Goal: Task Accomplishment & Management: Use online tool/utility

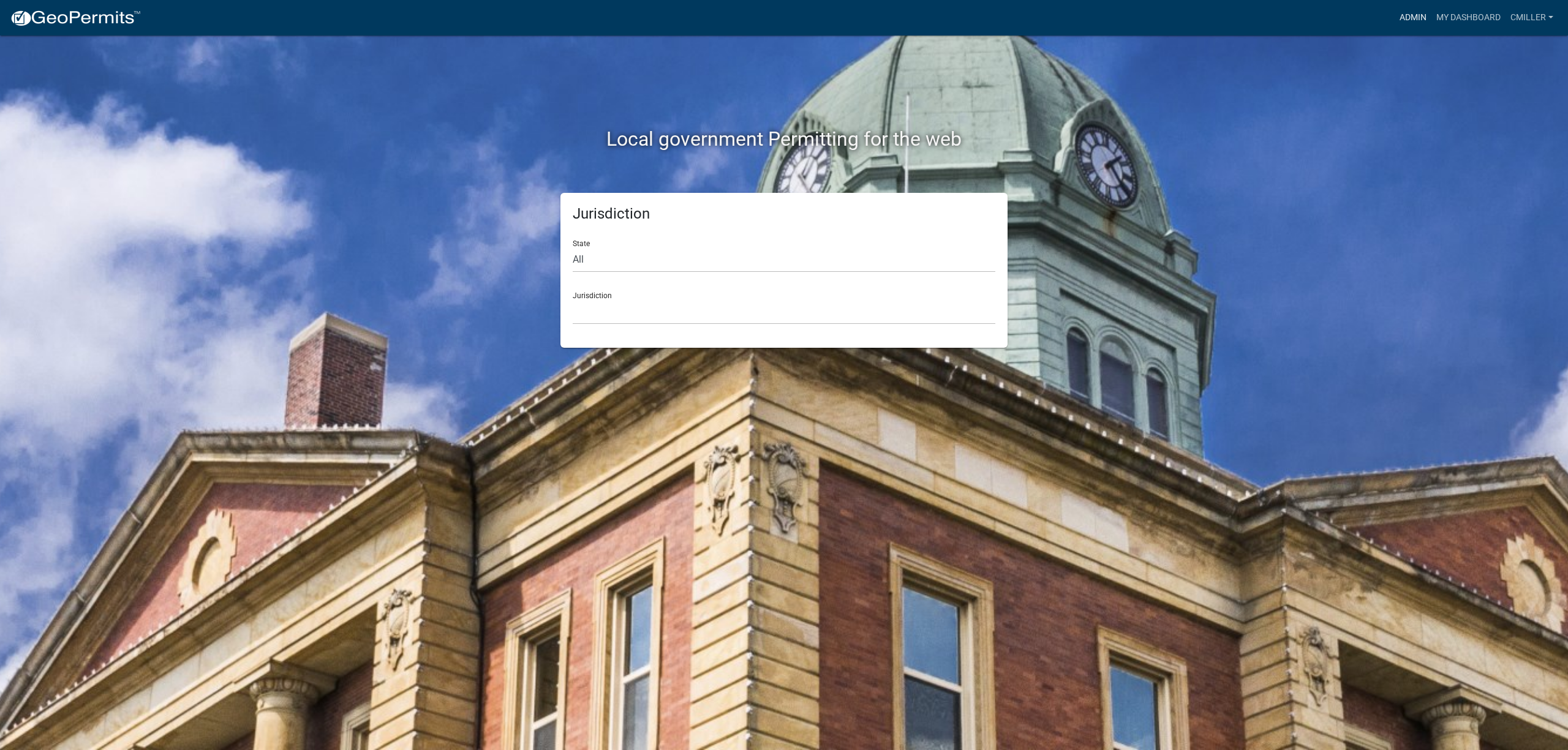
click at [1421, 12] on link "Admin" at bounding box center [1412, 18] width 37 height 23
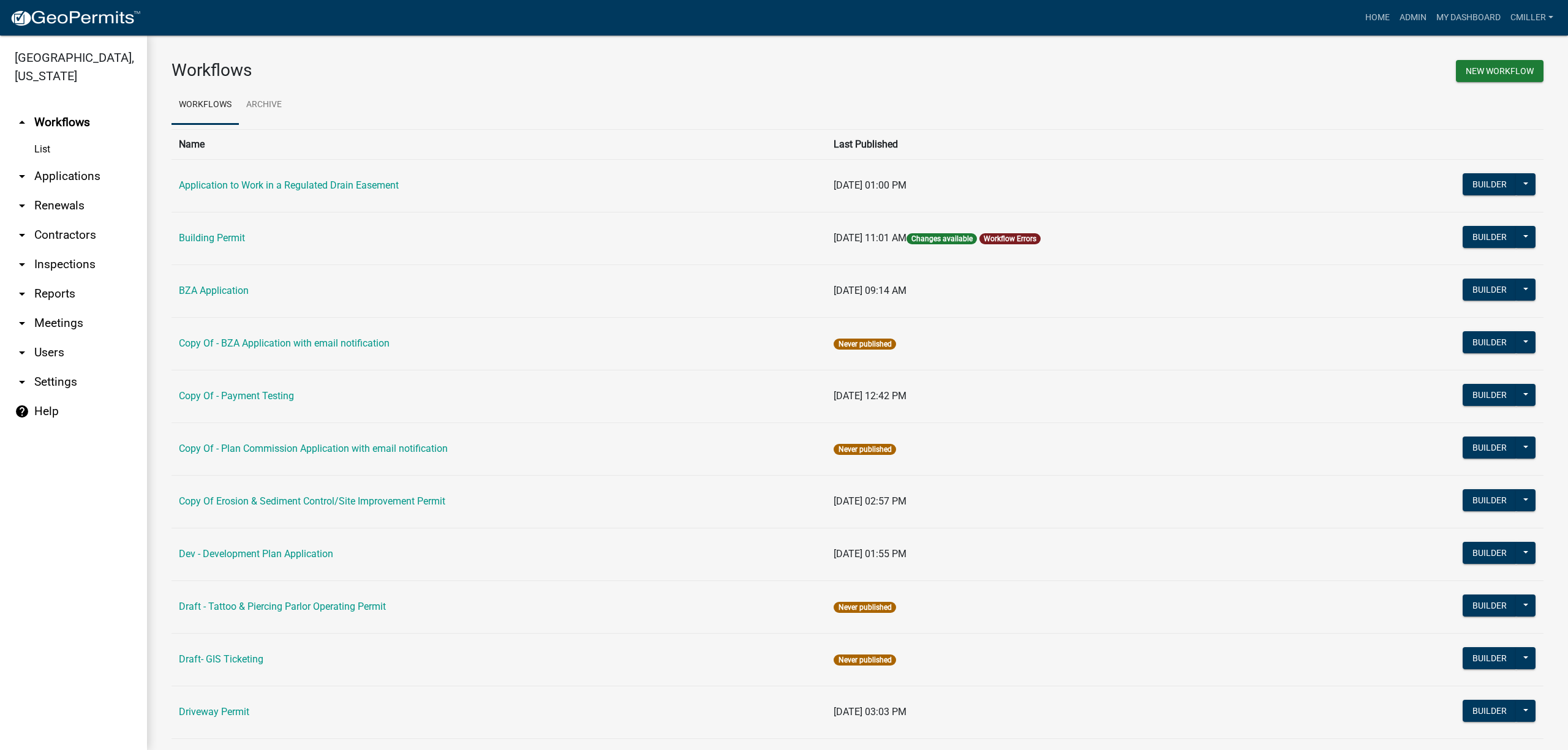
click at [1490, 222] on td "Builder Publish Disable Archive History Copy Hide from Public Start Application" at bounding box center [1441, 238] width 205 height 52
click at [1477, 238] on button "Builder" at bounding box center [1489, 237] width 54 height 22
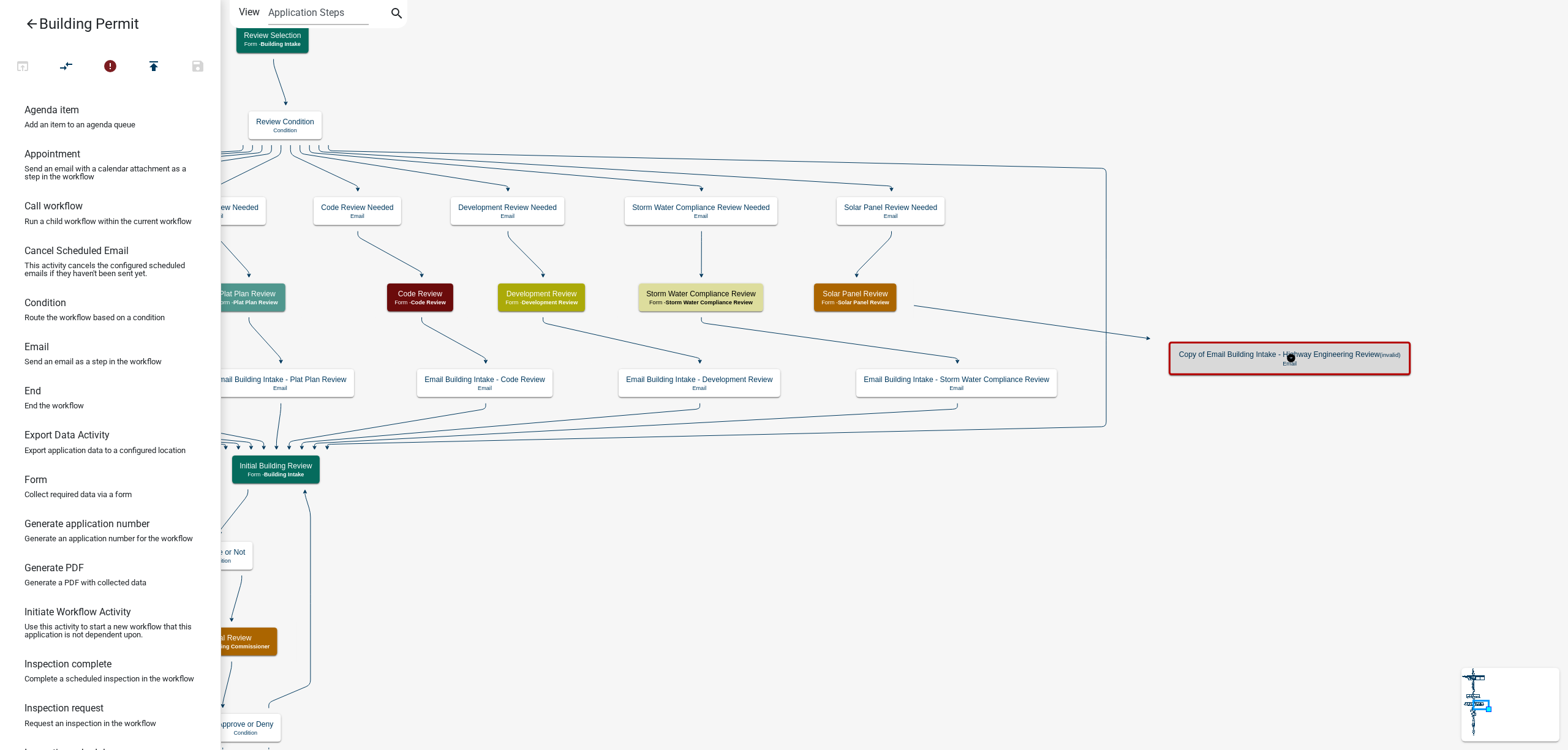
click at [1282, 361] on p "Email" at bounding box center [1289, 363] width 222 height 6
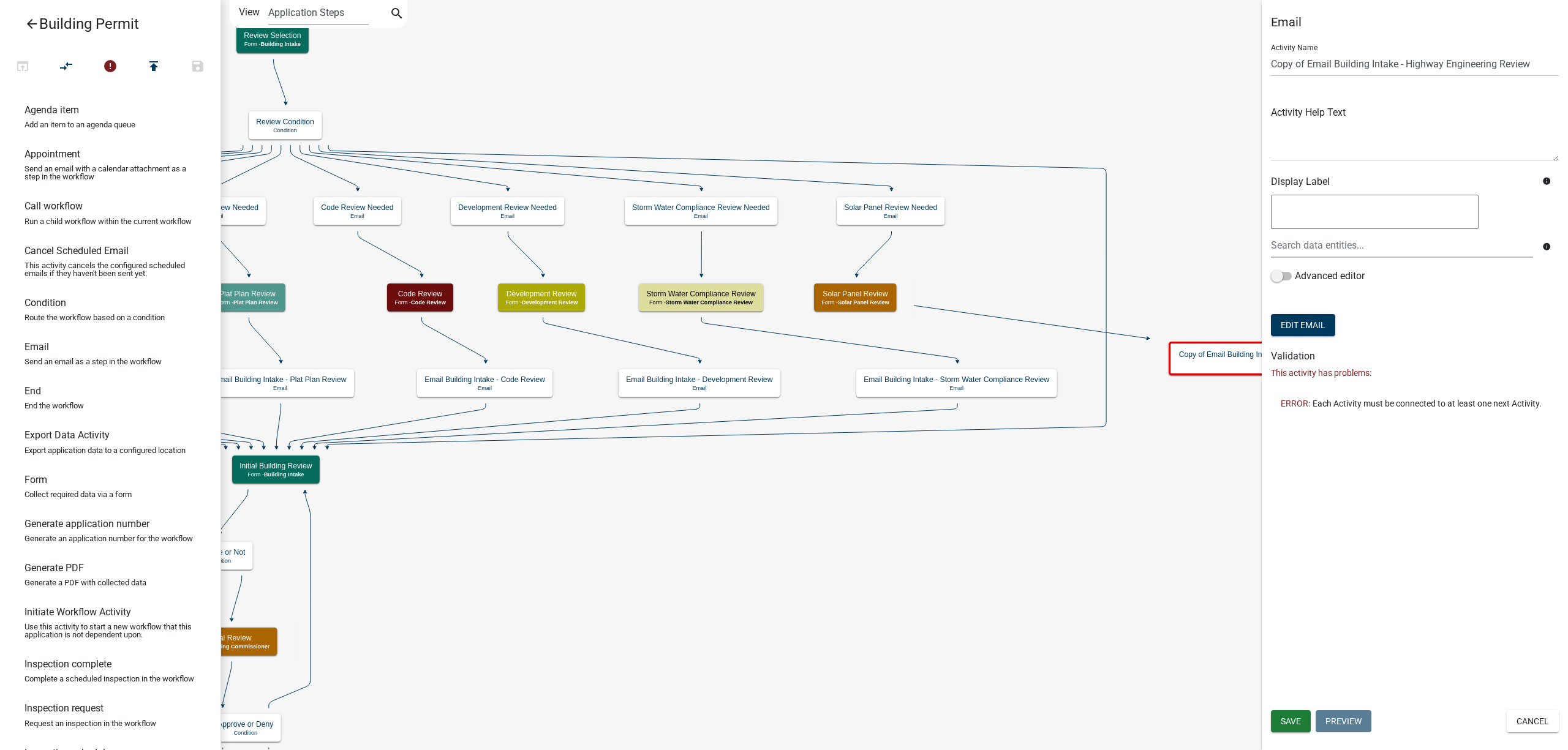
click at [1306, 302] on form "Activity Name Copy of Email Building Intake - Highway Engineering Review Activi…" at bounding box center [1414, 187] width 288 height 305
click at [1314, 329] on button "Edit Email" at bounding box center [1303, 325] width 65 height 22
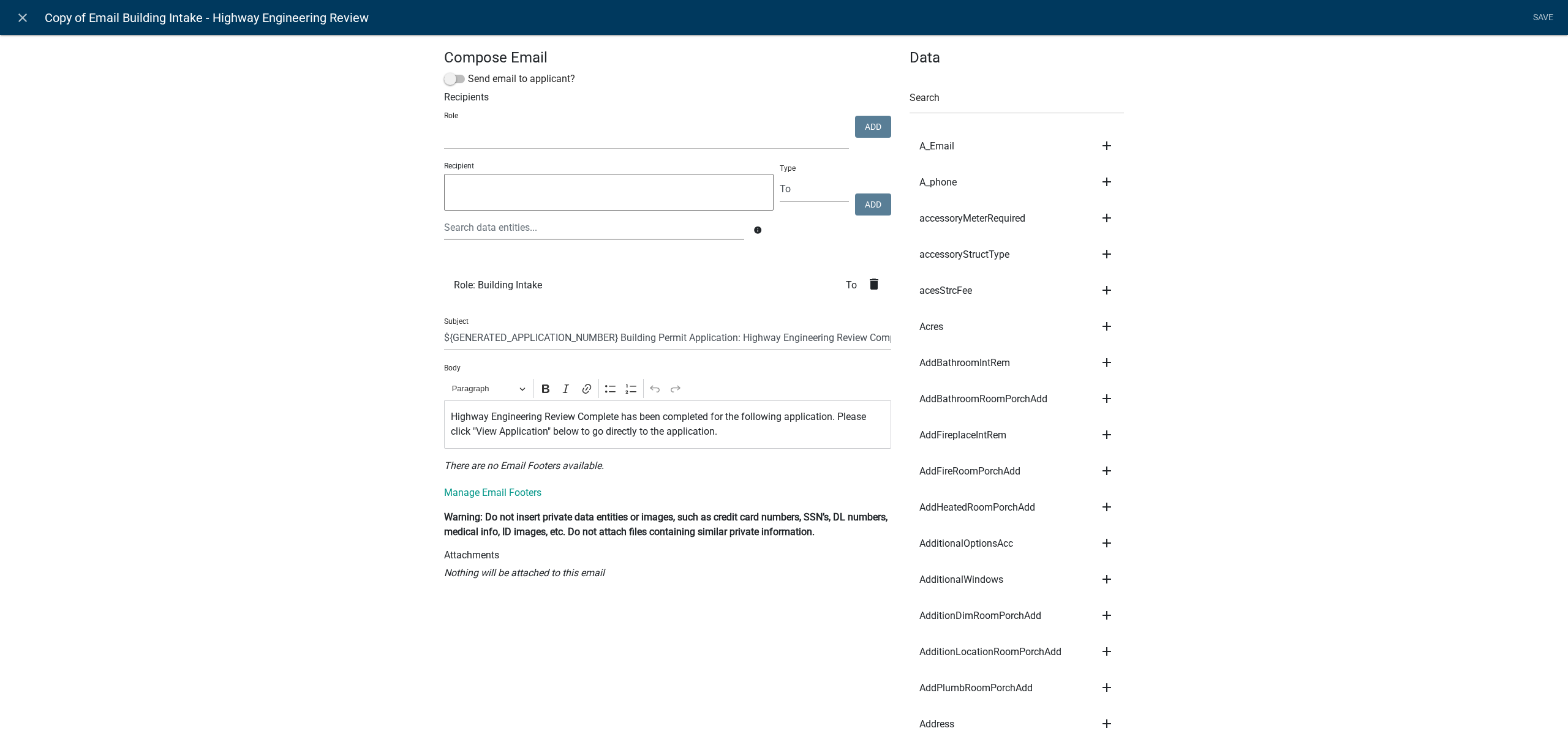
select select
click at [13, 15] on link "close" at bounding box center [22, 17] width 25 height 25
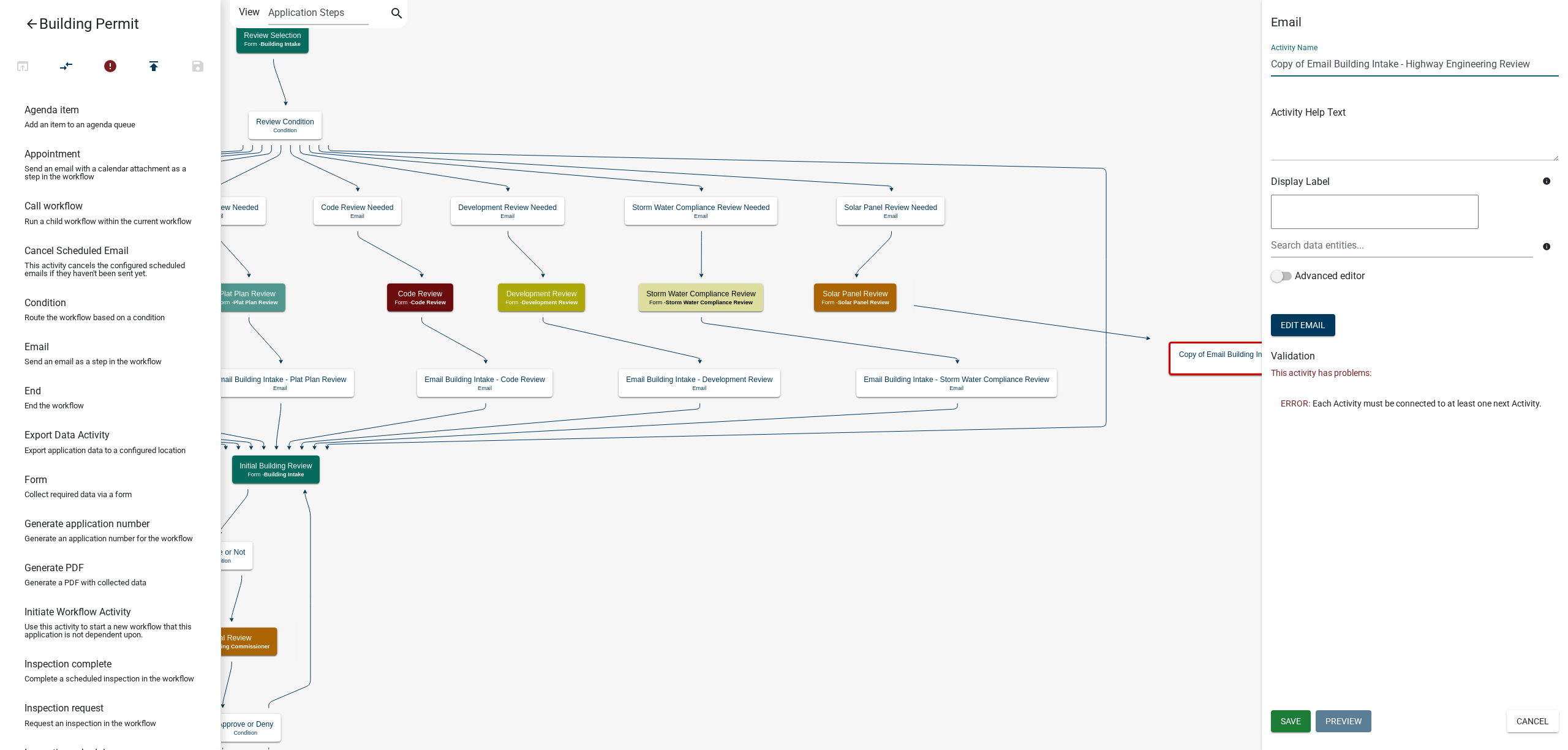
click at [1527, 62] on input "Copy of Email Building Intake - Highway Engineering Review" at bounding box center [1414, 64] width 288 height 25
drag, startPoint x: 1531, startPoint y: 62, endPoint x: 1248, endPoint y: 54, distance: 283.1
click at [1248, 54] on main "Start Start - Applicant Require User Require user Applicant and Property Inform…" at bounding box center [894, 375] width 1348 height 750
click at [1306, 60] on input "Copy of Email Building Intake - Highway Engineering Review" at bounding box center [1414, 64] width 288 height 25
drag, startPoint x: 1307, startPoint y: 60, endPoint x: 1264, endPoint y: 60, distance: 43.0
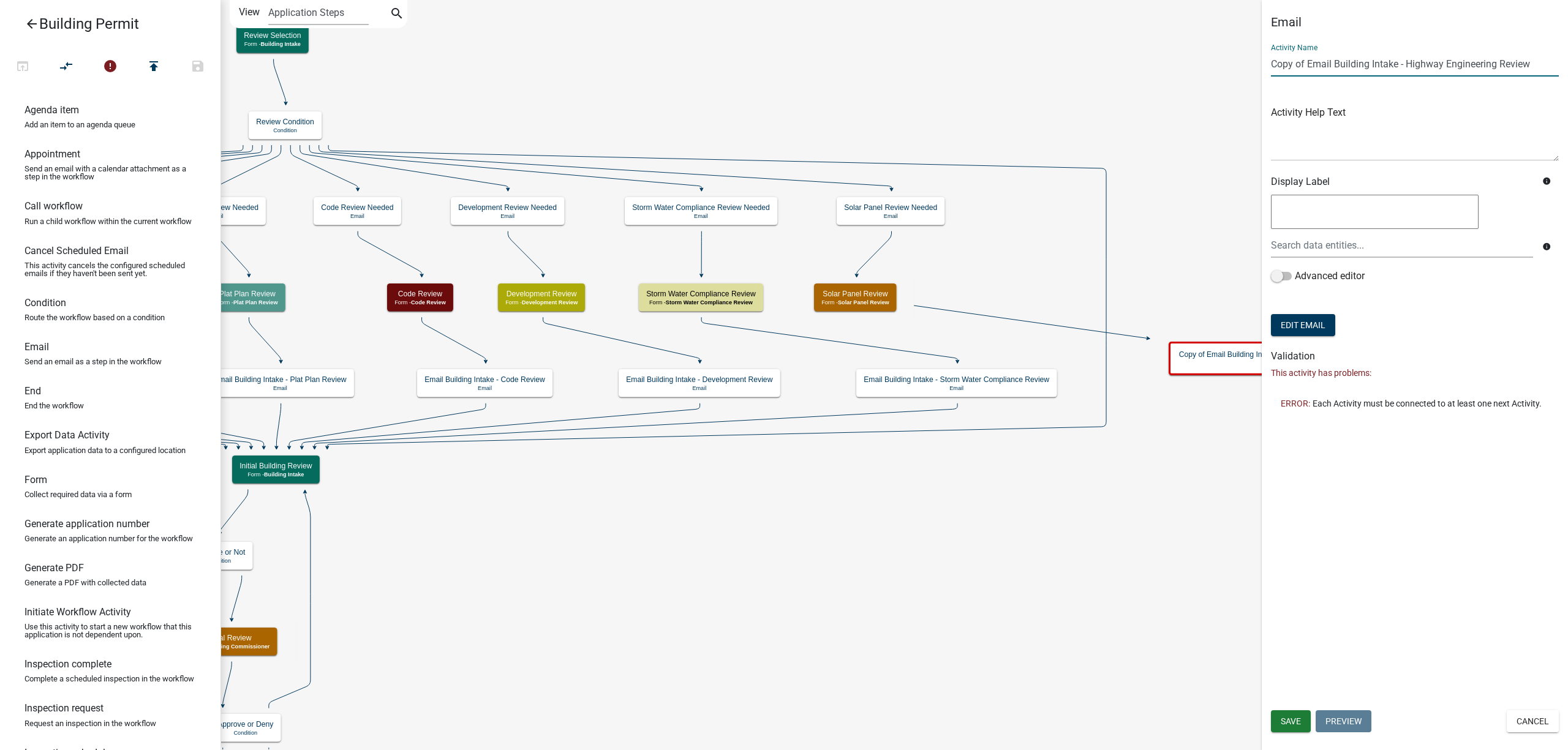
click at [1264, 60] on div "Email Activity Name Copy of Email Building Intake - Highway Engineering Review …" at bounding box center [1414, 215] width 307 height 403
drag, startPoint x: 1371, startPoint y: 62, endPoint x: 1460, endPoint y: 61, distance: 89.0
click at [1460, 61] on input "Email Building Intake - Highway Engineering Review" at bounding box center [1414, 64] width 288 height 25
type input "Email Building Intake - Solar Panel Review"
click at [1325, 332] on button "Edit Email" at bounding box center [1303, 325] width 65 height 22
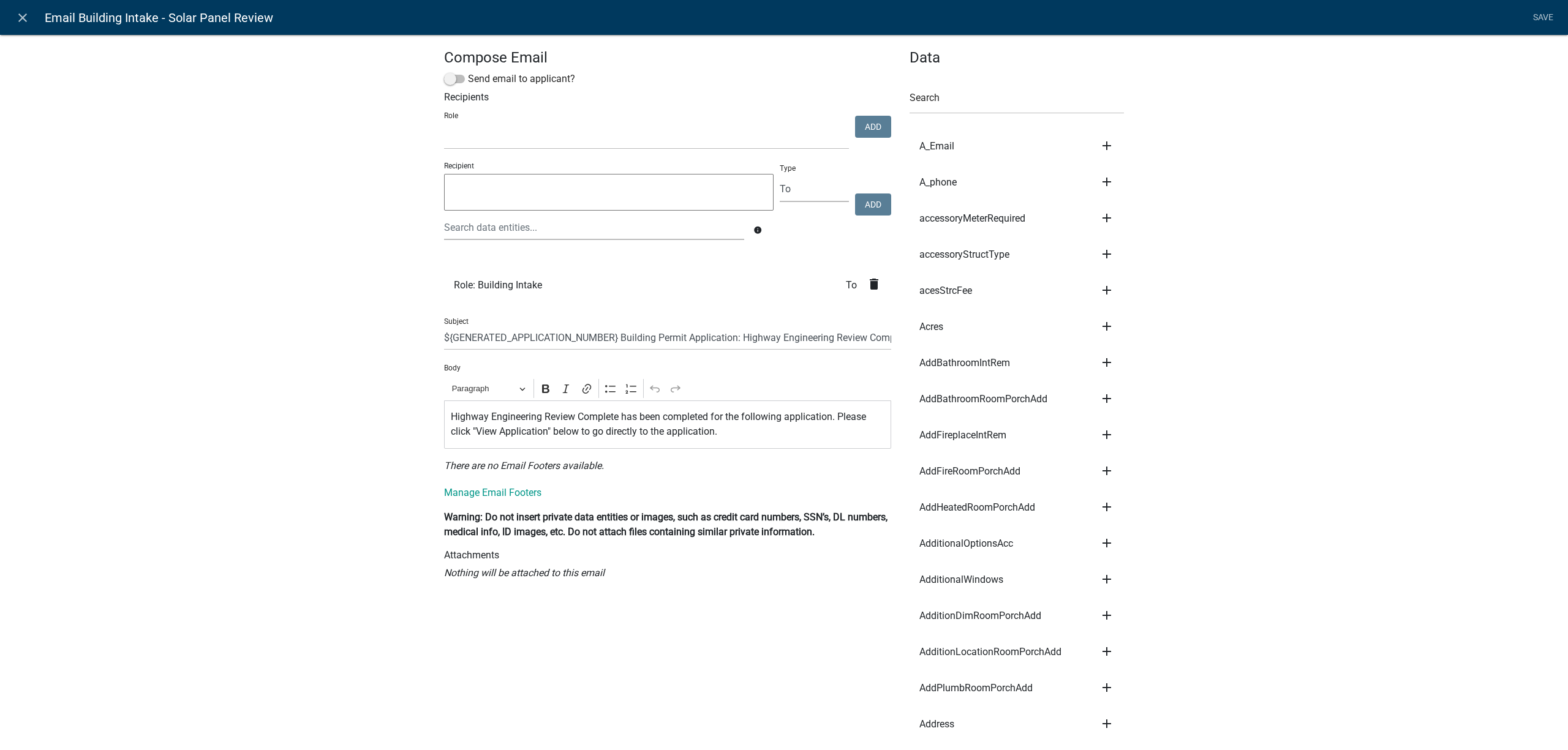
select select
drag, startPoint x: 739, startPoint y: 339, endPoint x: 806, endPoint y: 339, distance: 67.0
click at [806, 339] on input "${GENERATED_APPLICATION_NUMBER} Building Permit Application: Highway Engineerin…" at bounding box center [667, 337] width 447 height 25
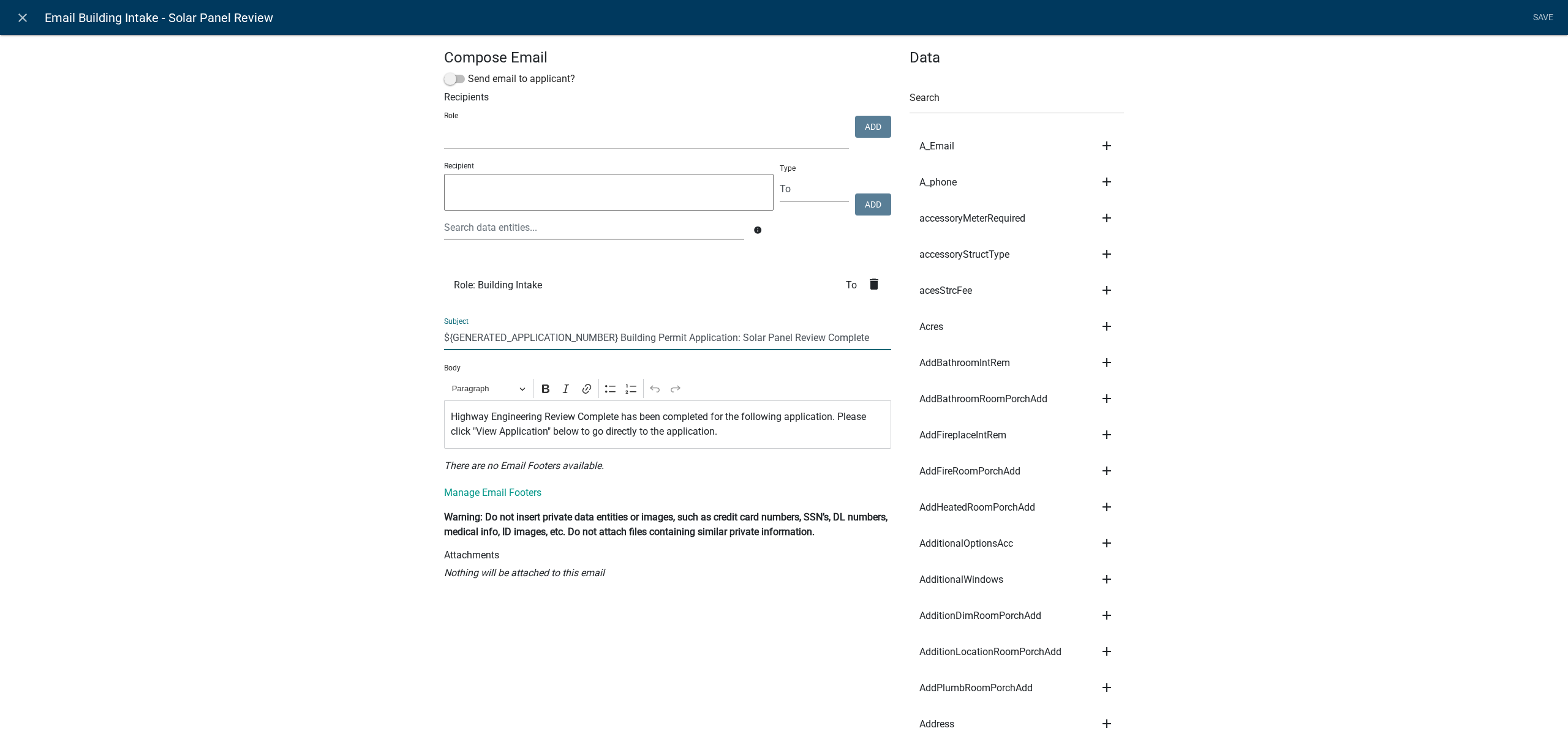
type input "${GENERATED_APPLICATION_NUMBER} Building Permit Application: Solar Panel Review…"
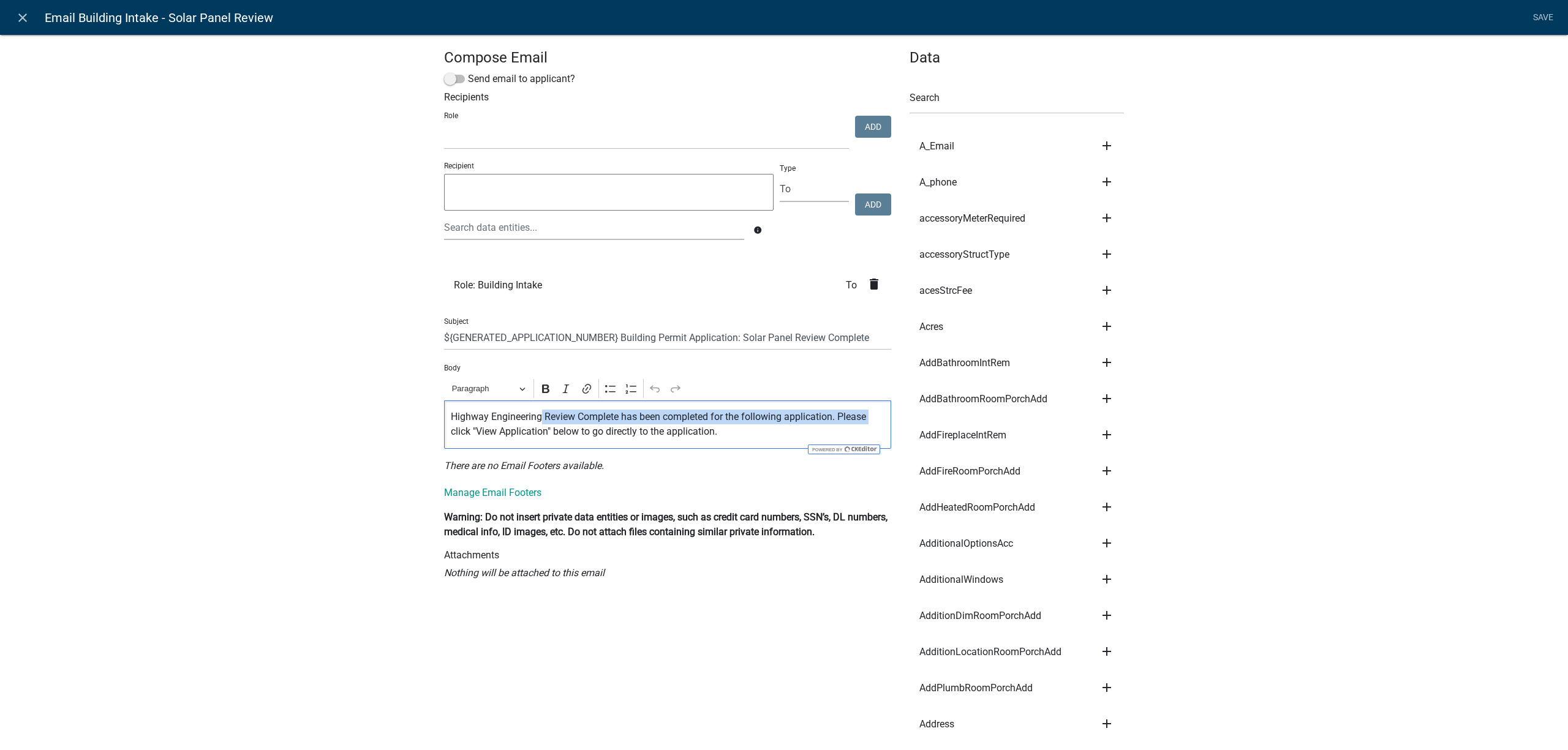
drag, startPoint x: 535, startPoint y: 420, endPoint x: 405, endPoint y: 427, distance: 130.2
drag, startPoint x: 494, startPoint y: 398, endPoint x: 494, endPoint y: 406, distance: 8.0
click at [494, 406] on div "Rich Text Editor Paragraph Bold Italic Link Bulleted List Numbered List Undo Re…" at bounding box center [667, 413] width 447 height 72
click at [515, 422] on p "Highway Engineering Review Complete has been completed for the following applic…" at bounding box center [668, 424] width 434 height 29
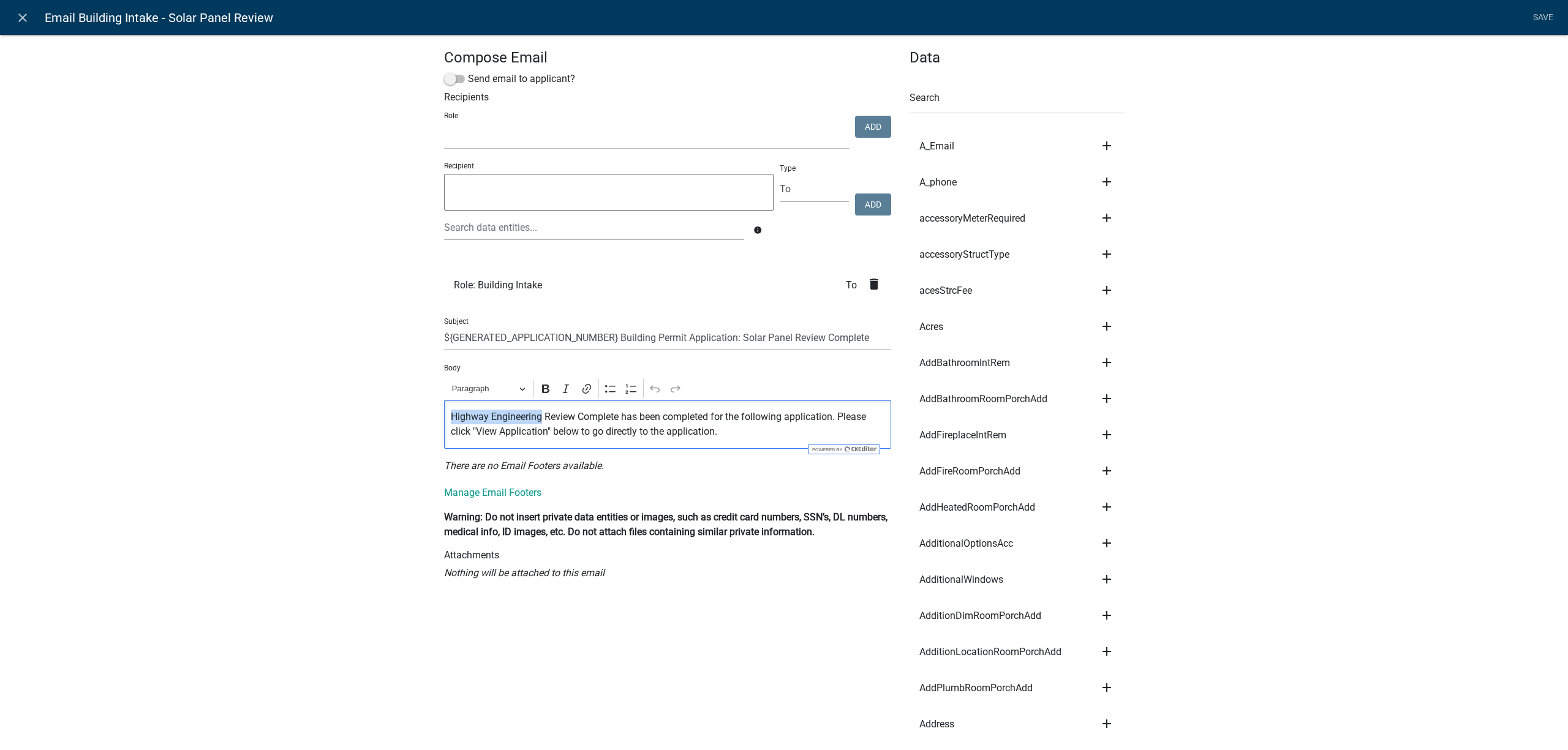
drag, startPoint x: 533, startPoint y: 417, endPoint x: 523, endPoint y: 627, distance: 210.2
click at [444, 423] on div "Highway Engineering Review Complete has been completed for the following applic…" at bounding box center [667, 424] width 447 height 48
click at [1548, 14] on link "Save" at bounding box center [1542, 18] width 31 height 23
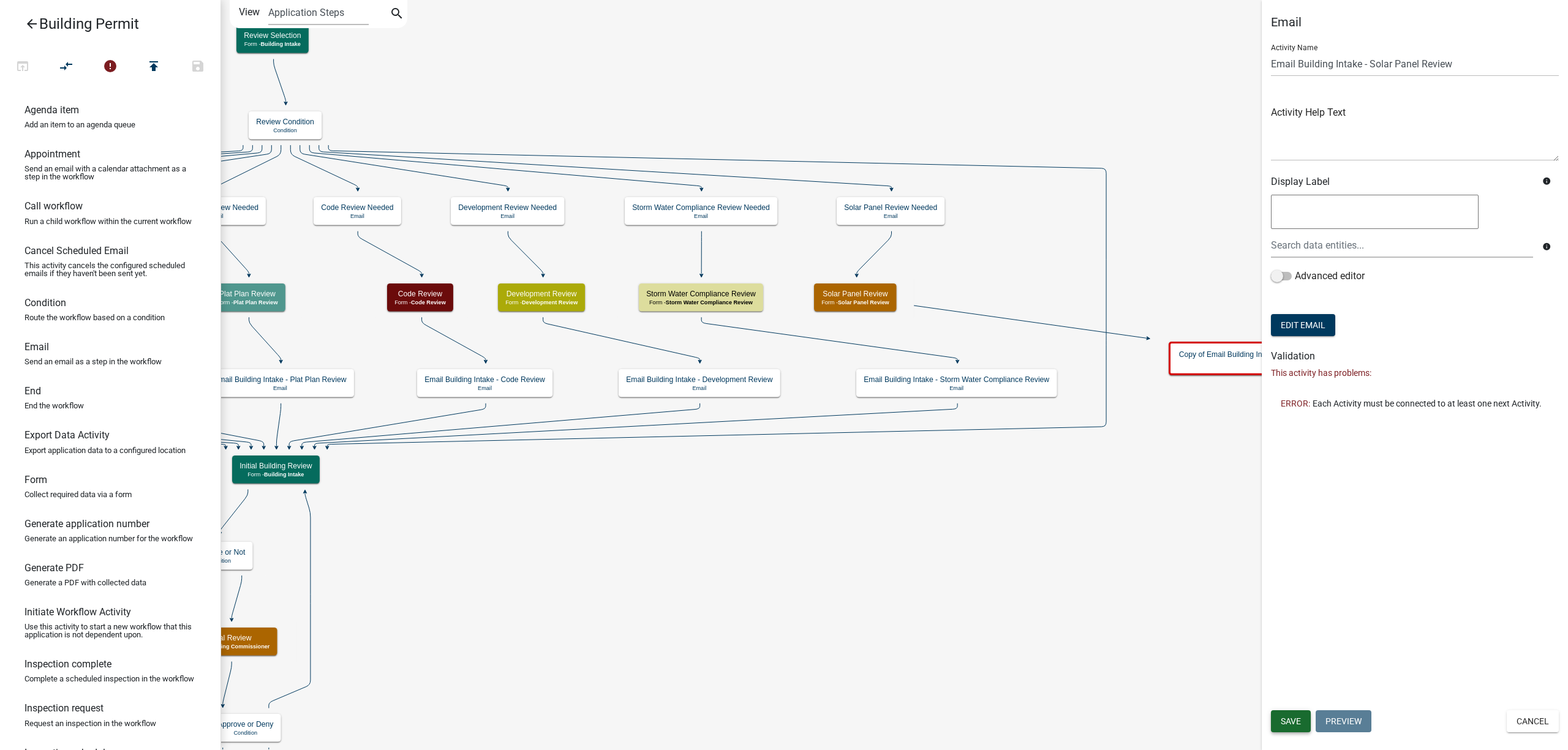
click at [1282, 718] on span "Save" at bounding box center [1291, 721] width 20 height 10
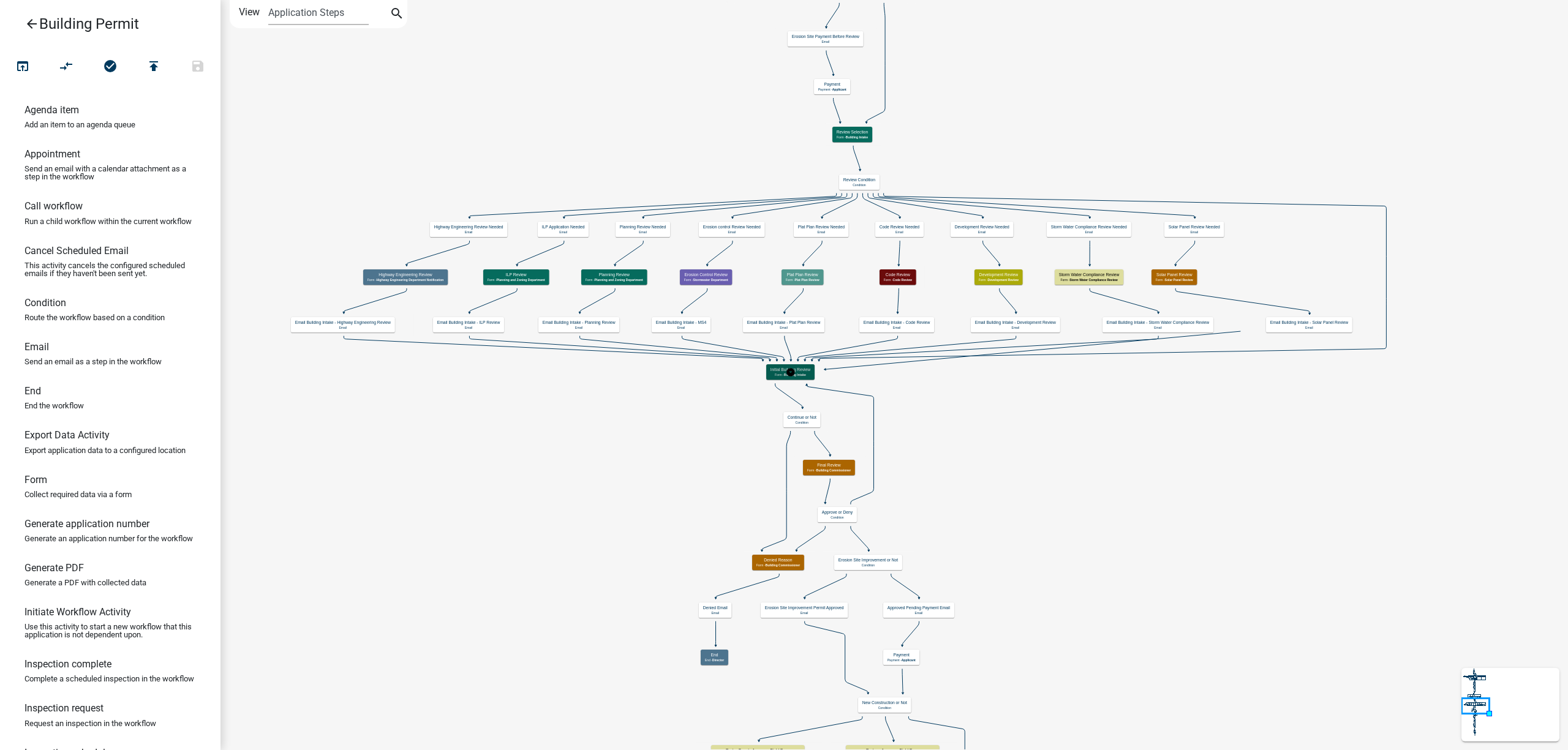
click at [772, 372] on h5 "Initial Building Review" at bounding box center [790, 370] width 39 height 5
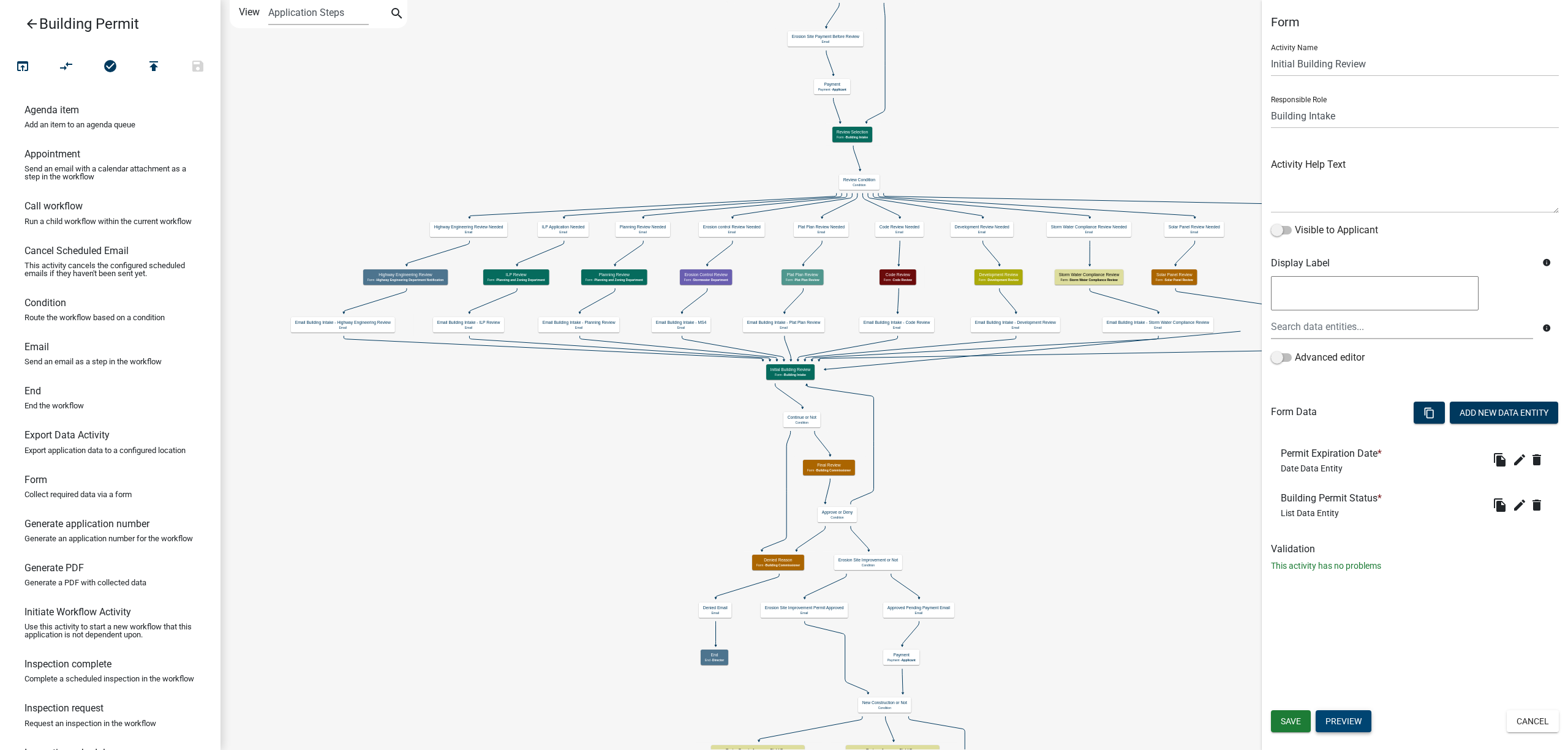
click at [1352, 721] on button "Preview" at bounding box center [1343, 721] width 56 height 22
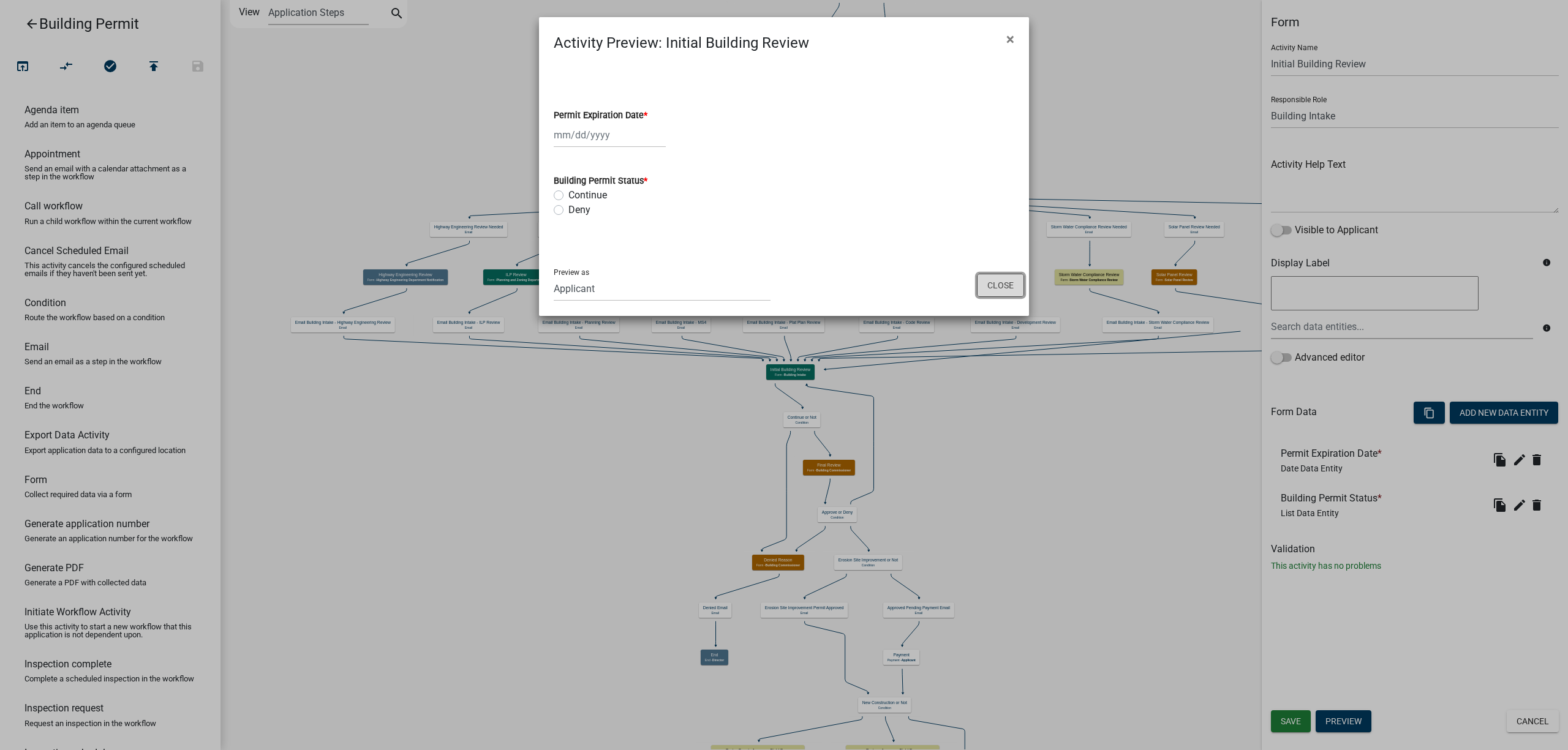
click at [995, 282] on button "Close" at bounding box center [1001, 285] width 47 height 23
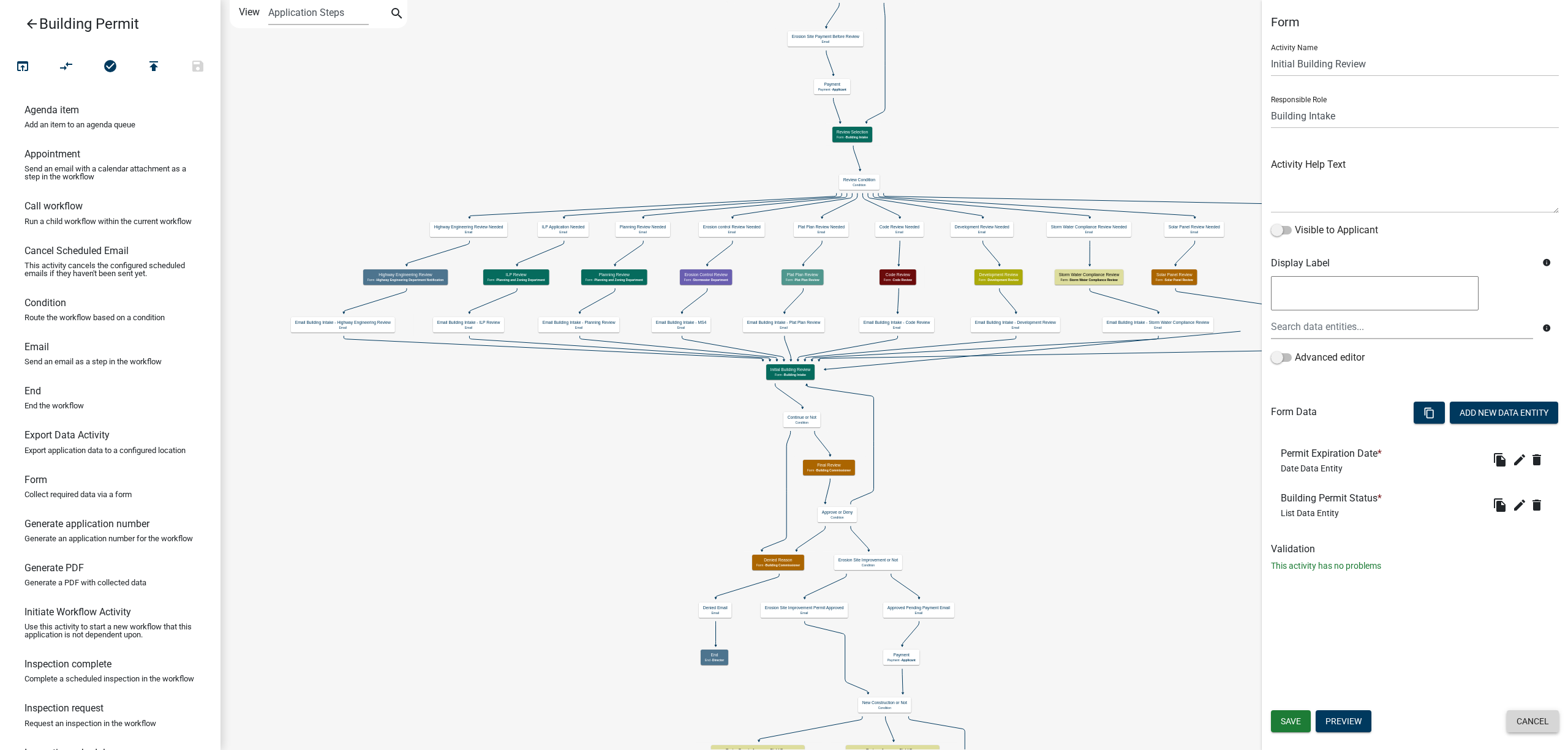
click at [1521, 730] on button "Cancel" at bounding box center [1532, 721] width 52 height 22
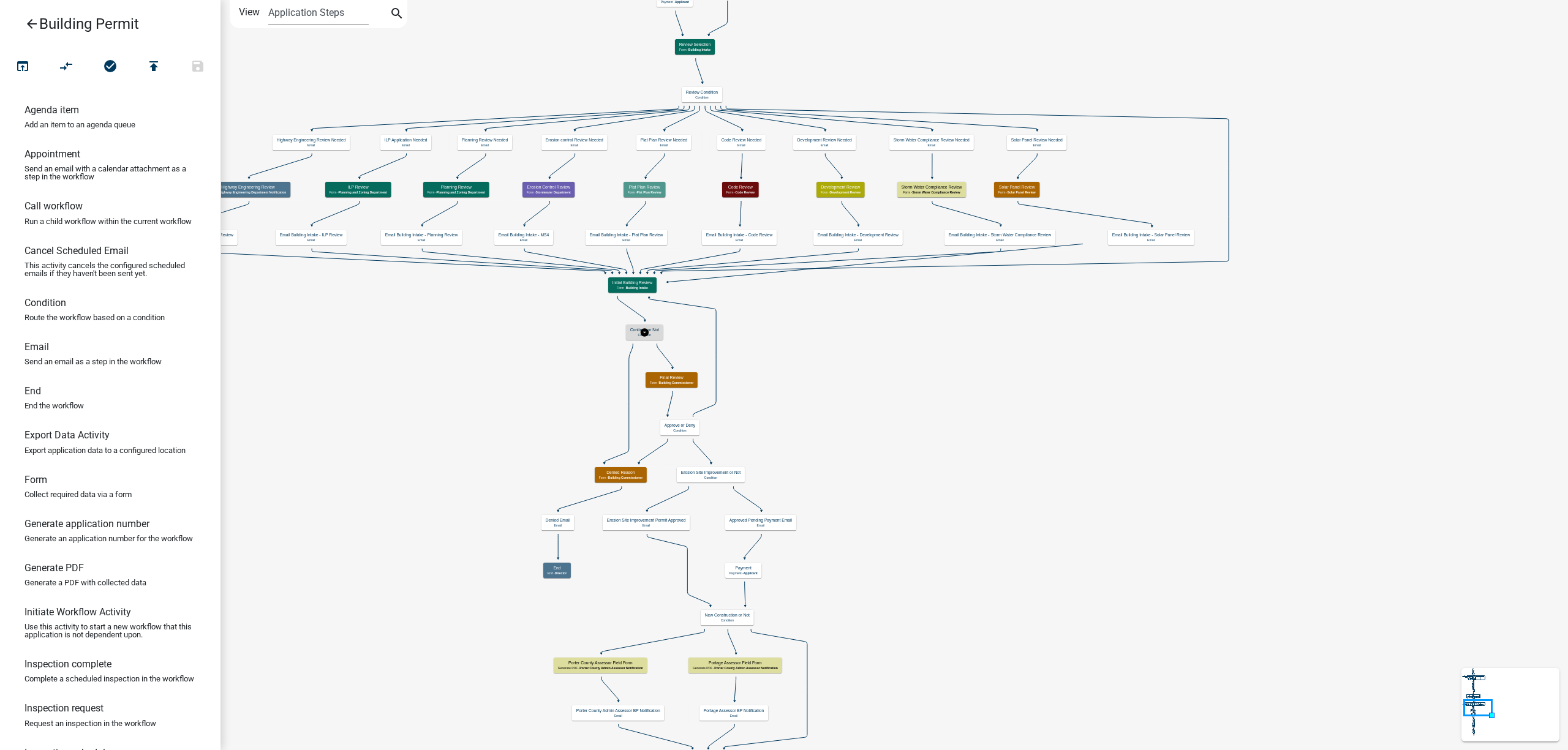
click at [654, 334] on p "Condition" at bounding box center [645, 334] width 29 height 4
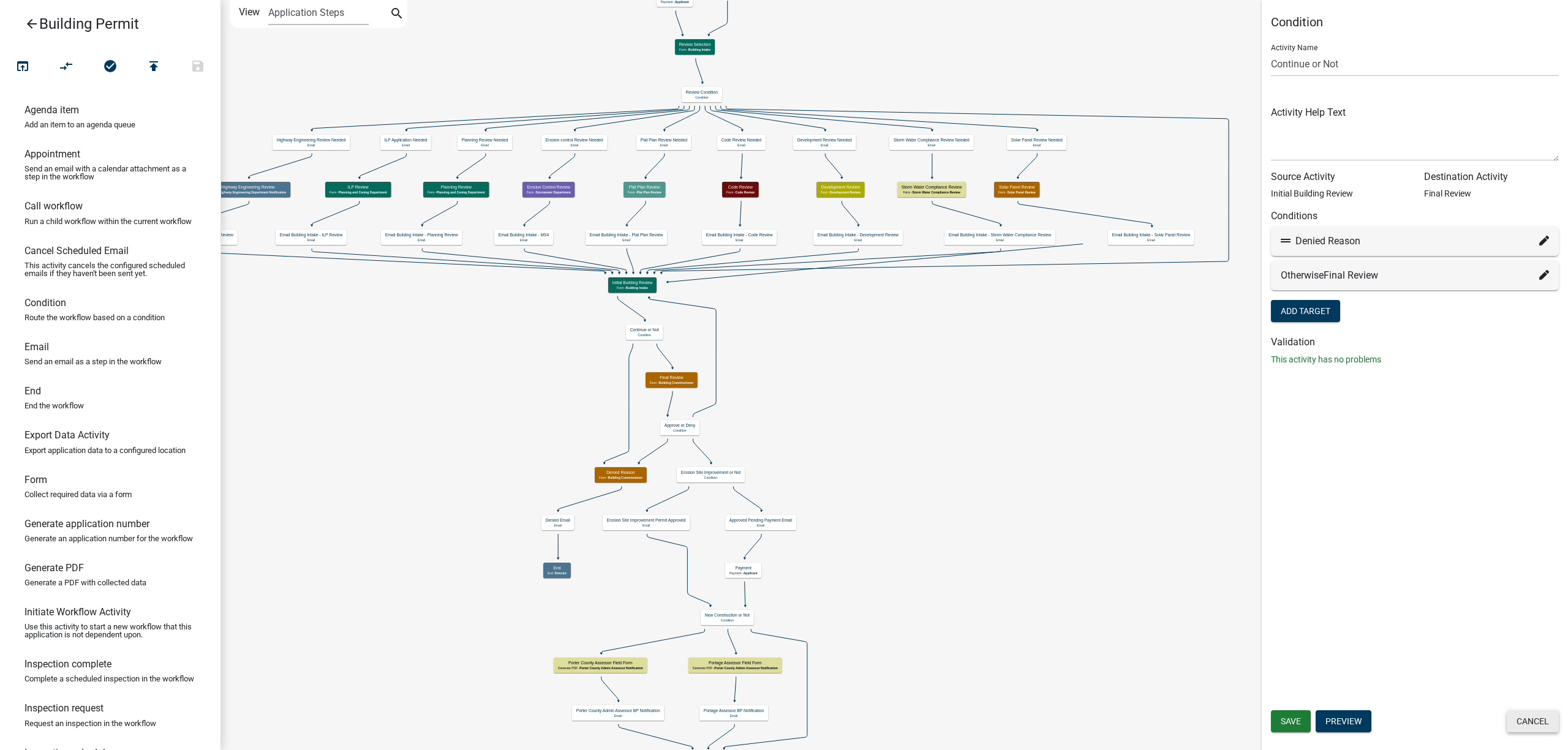
click at [1515, 723] on button "Cancel" at bounding box center [1532, 721] width 52 height 22
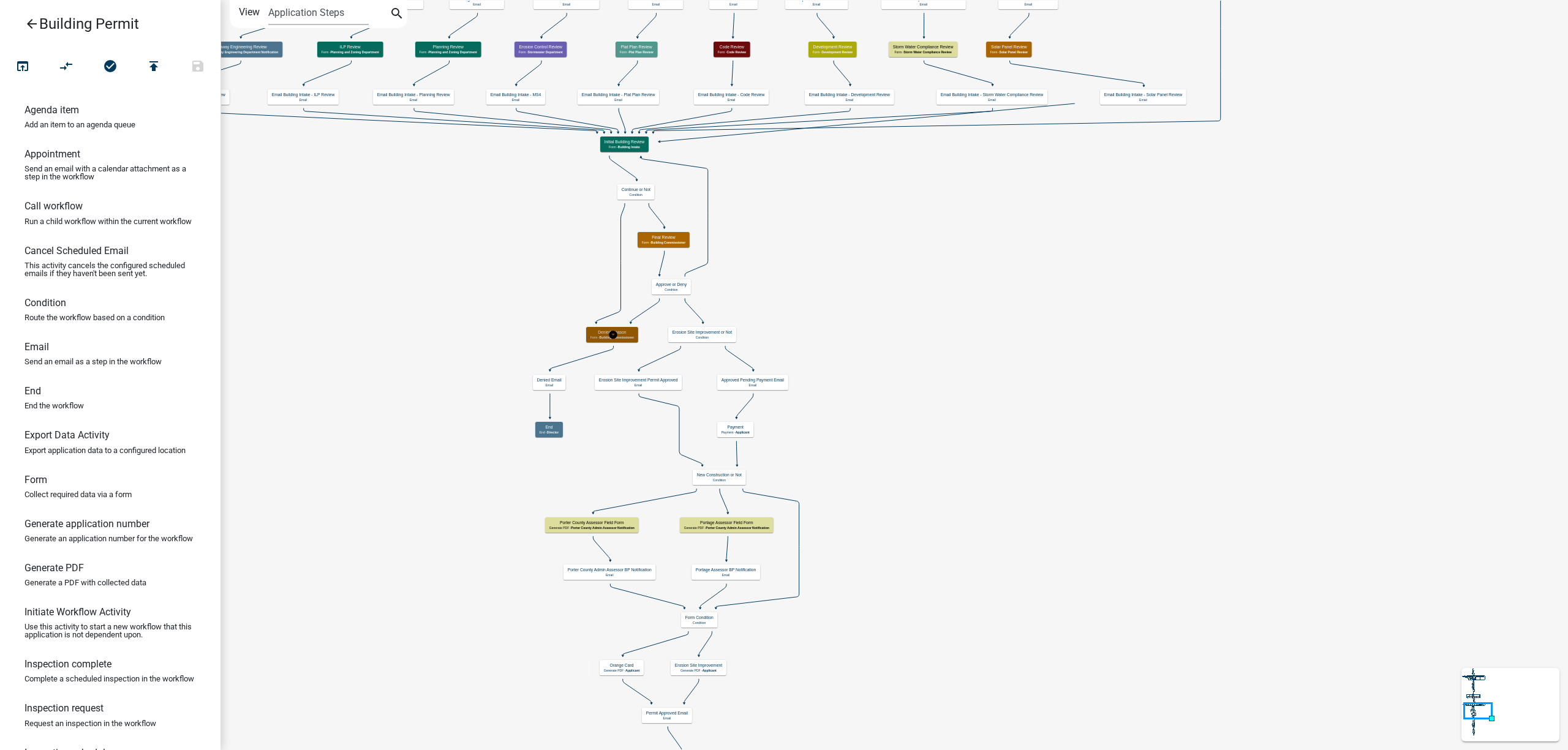
click at [622, 335] on div "Denied Reason Form - Building Commissioner" at bounding box center [612, 334] width 52 height 15
select select "FCD5CA0E-12EB-47EC-AFA0-DA4AB22FCEE1"
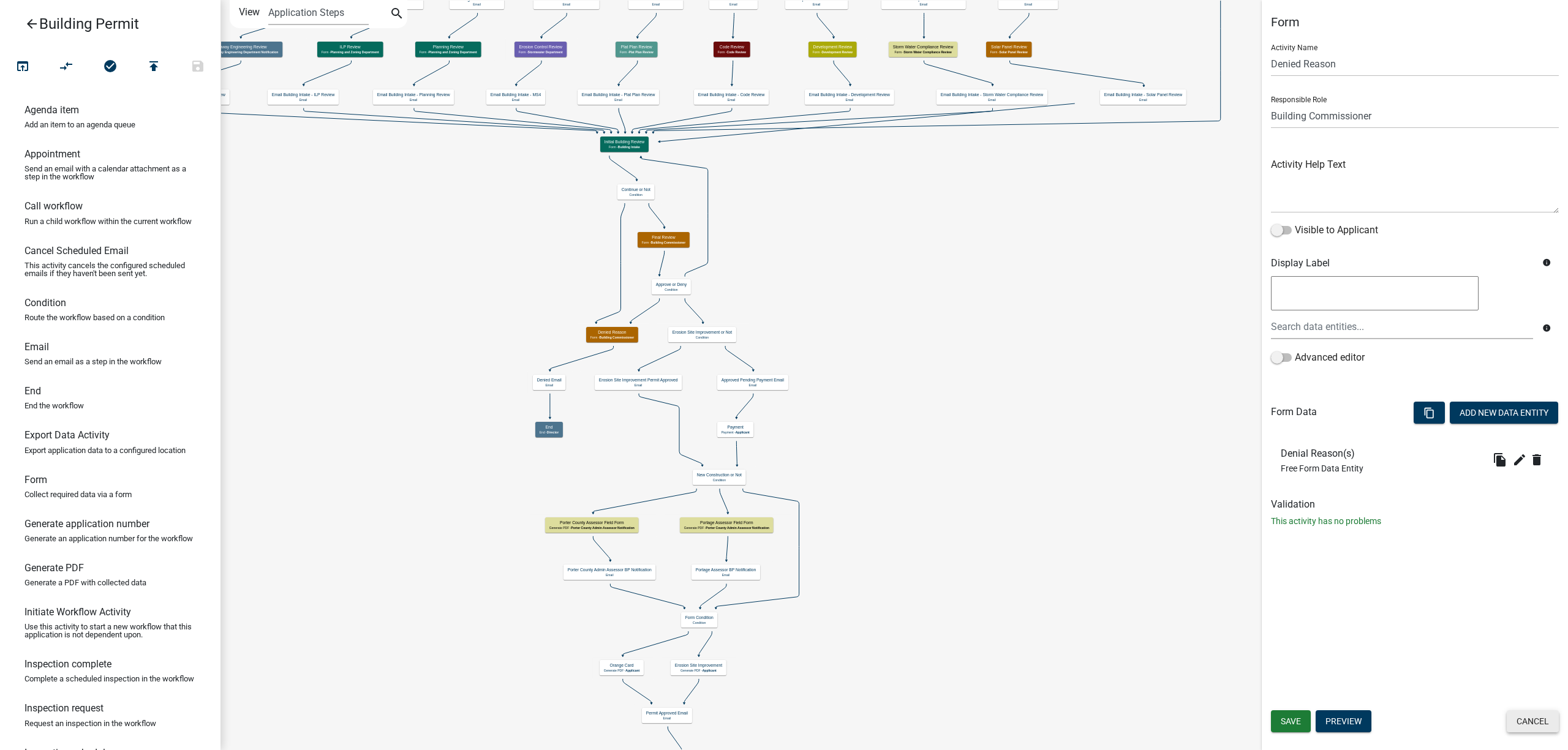
click at [1544, 718] on button "Cancel" at bounding box center [1532, 721] width 52 height 22
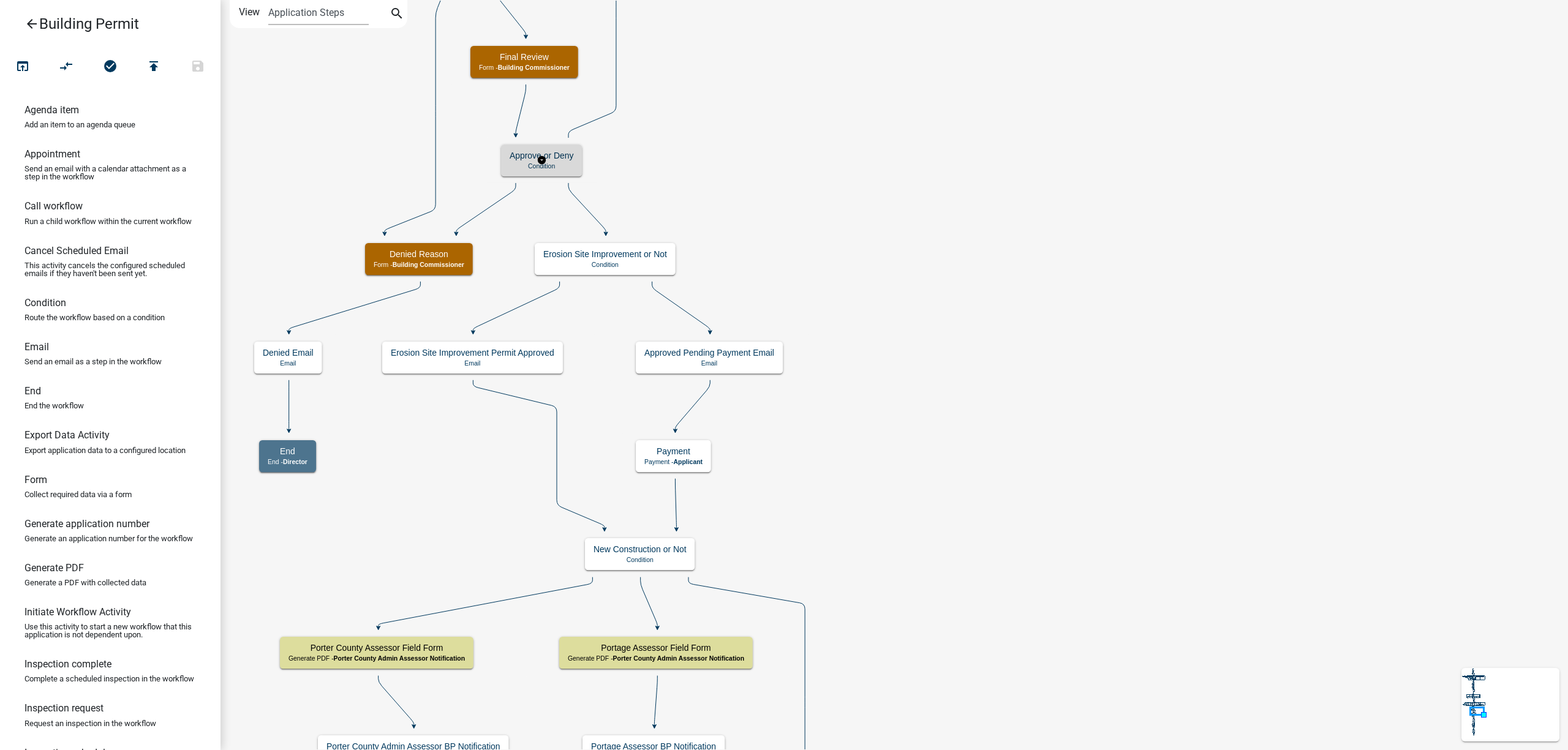
click at [571, 168] on p "Condition" at bounding box center [541, 166] width 64 height 8
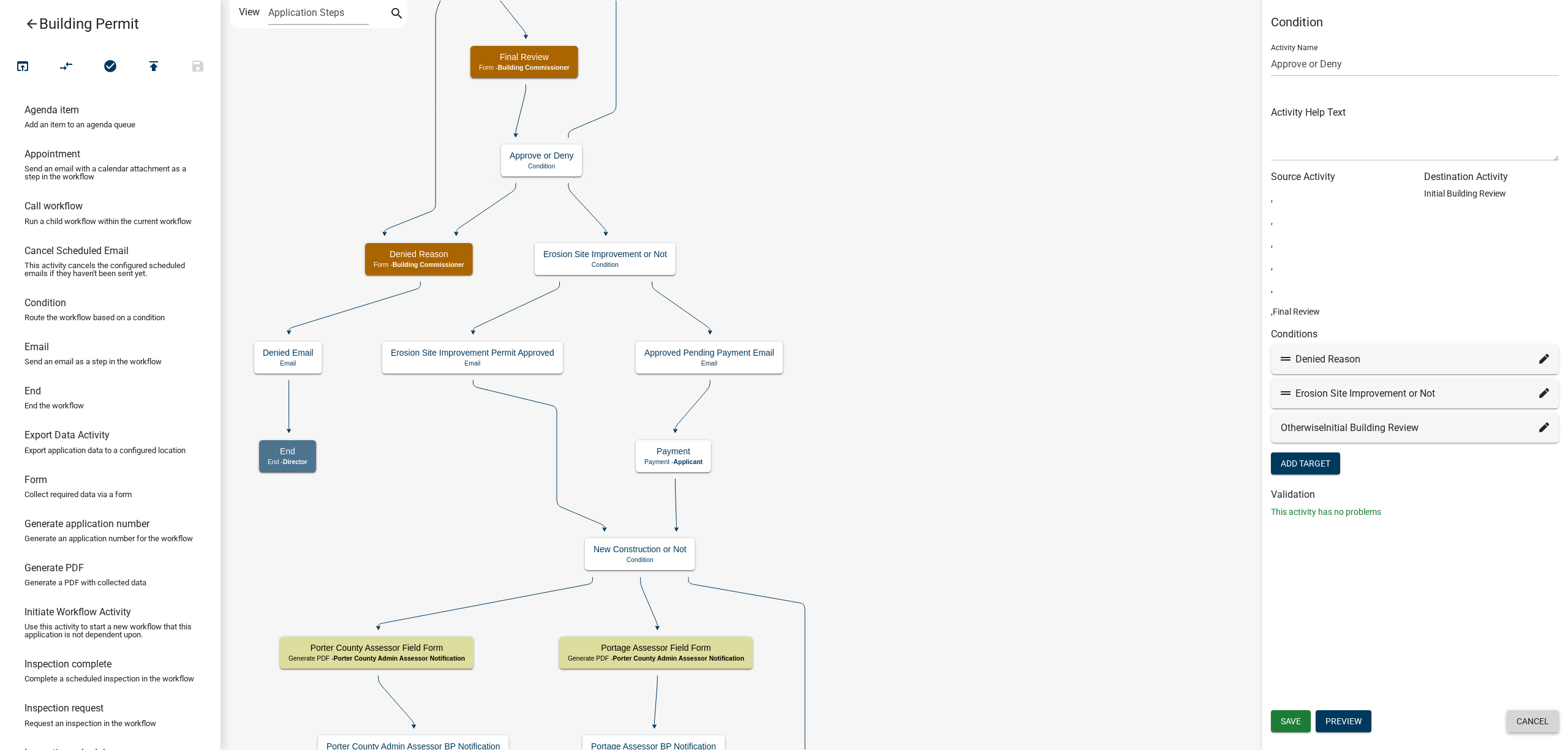
click at [1551, 728] on button "Cancel" at bounding box center [1532, 721] width 52 height 22
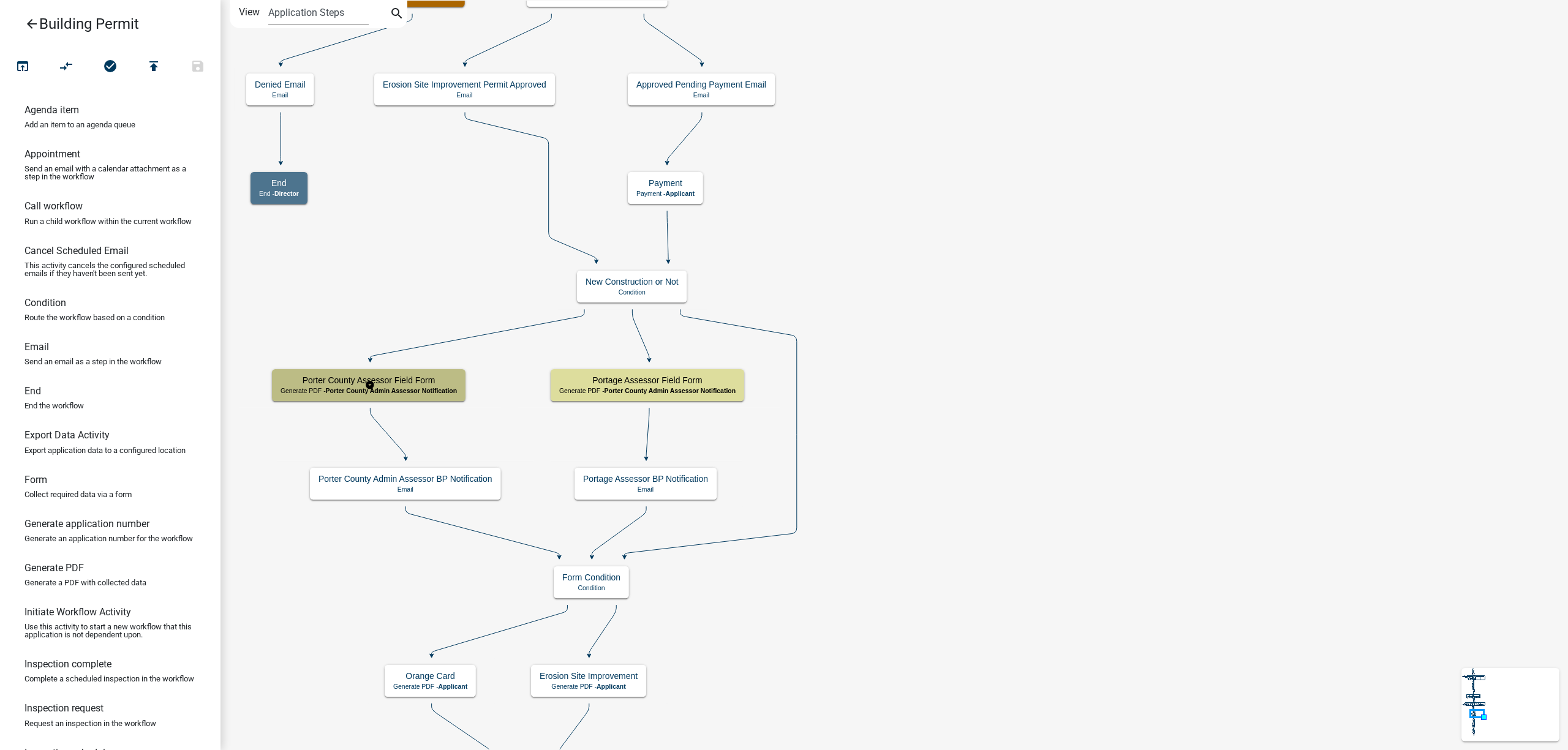
click at [431, 387] on span "Porter County Admin Assessor Notification" at bounding box center [391, 390] width 131 height 7
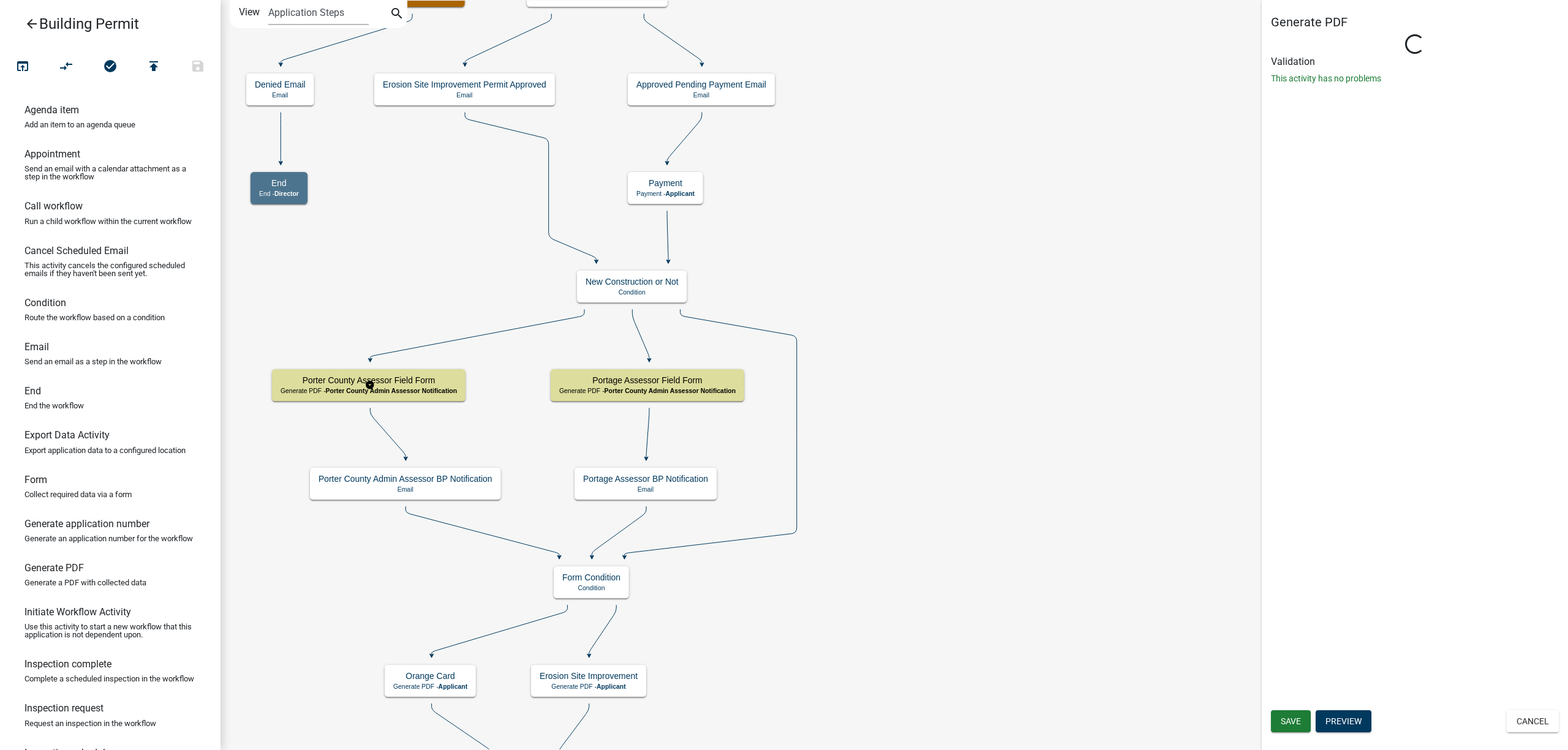
select select "F2315A4D-BB3B-41D3-B579-73C16A0EBF14"
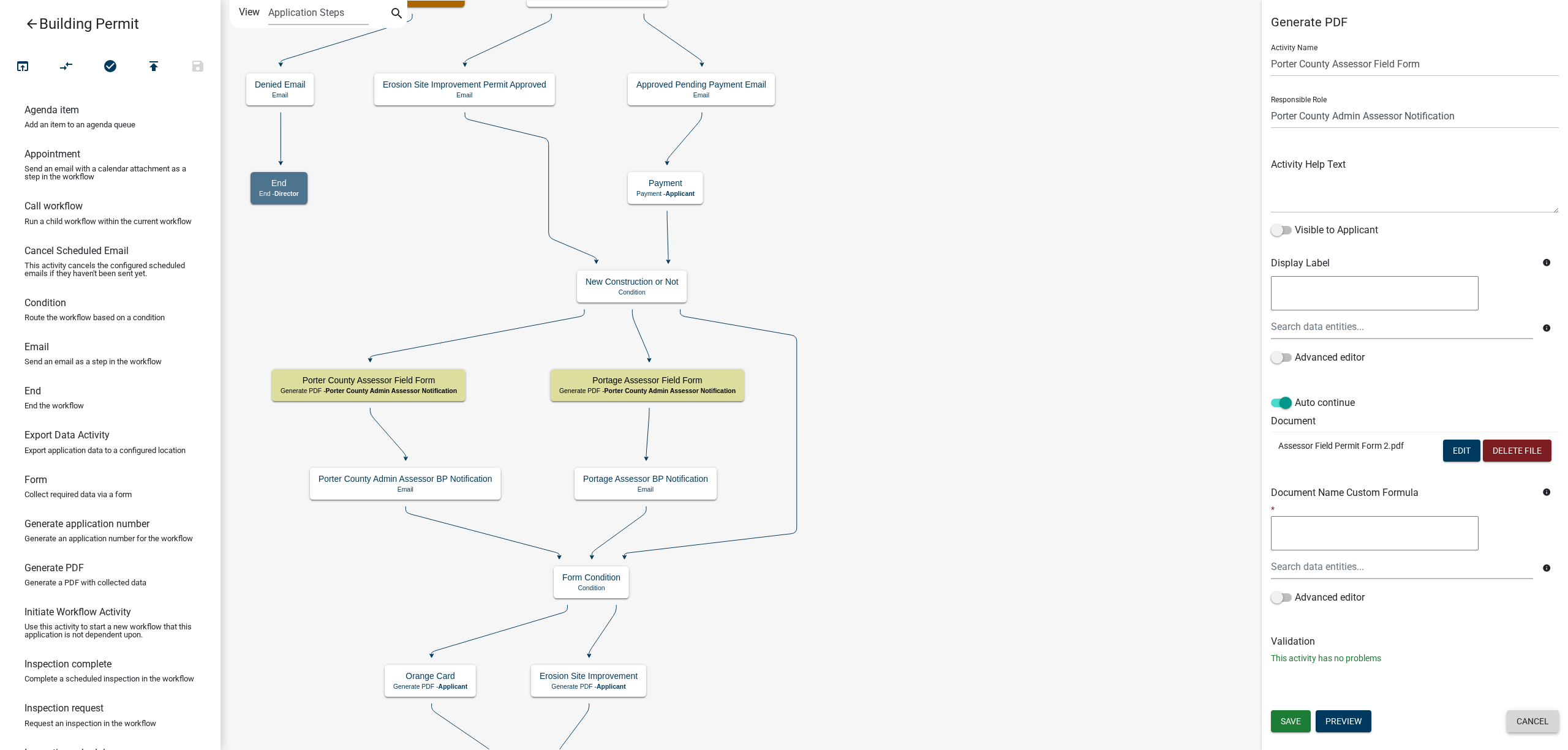
click at [1523, 725] on button "Cancel" at bounding box center [1532, 721] width 52 height 22
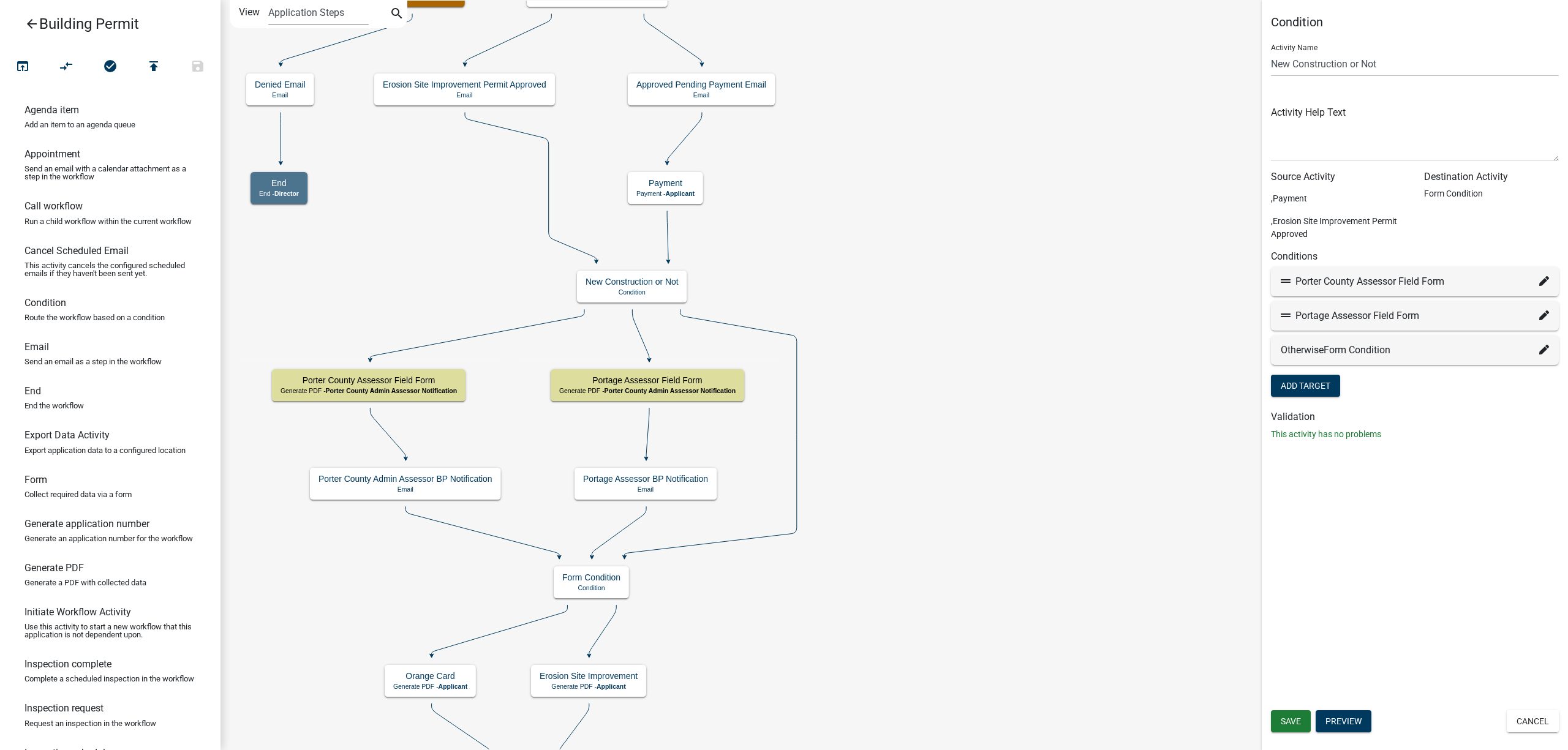
click at [1541, 281] on icon at bounding box center [1544, 281] width 10 height 10
select select "115: 34d36a7d-edfa-4129-8d77-9eec9c0fb043"
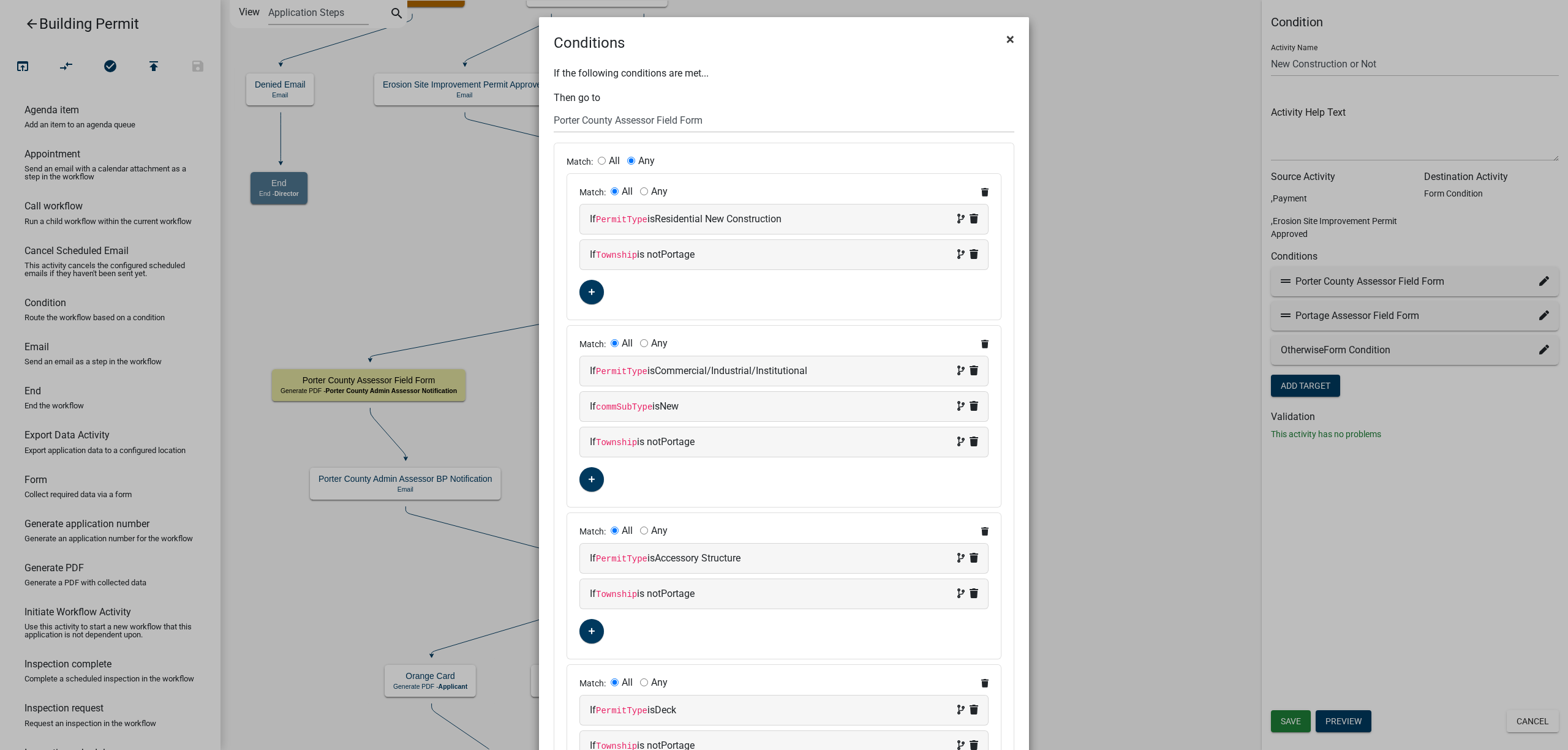
click at [997, 39] on button "×" at bounding box center [1010, 39] width 27 height 34
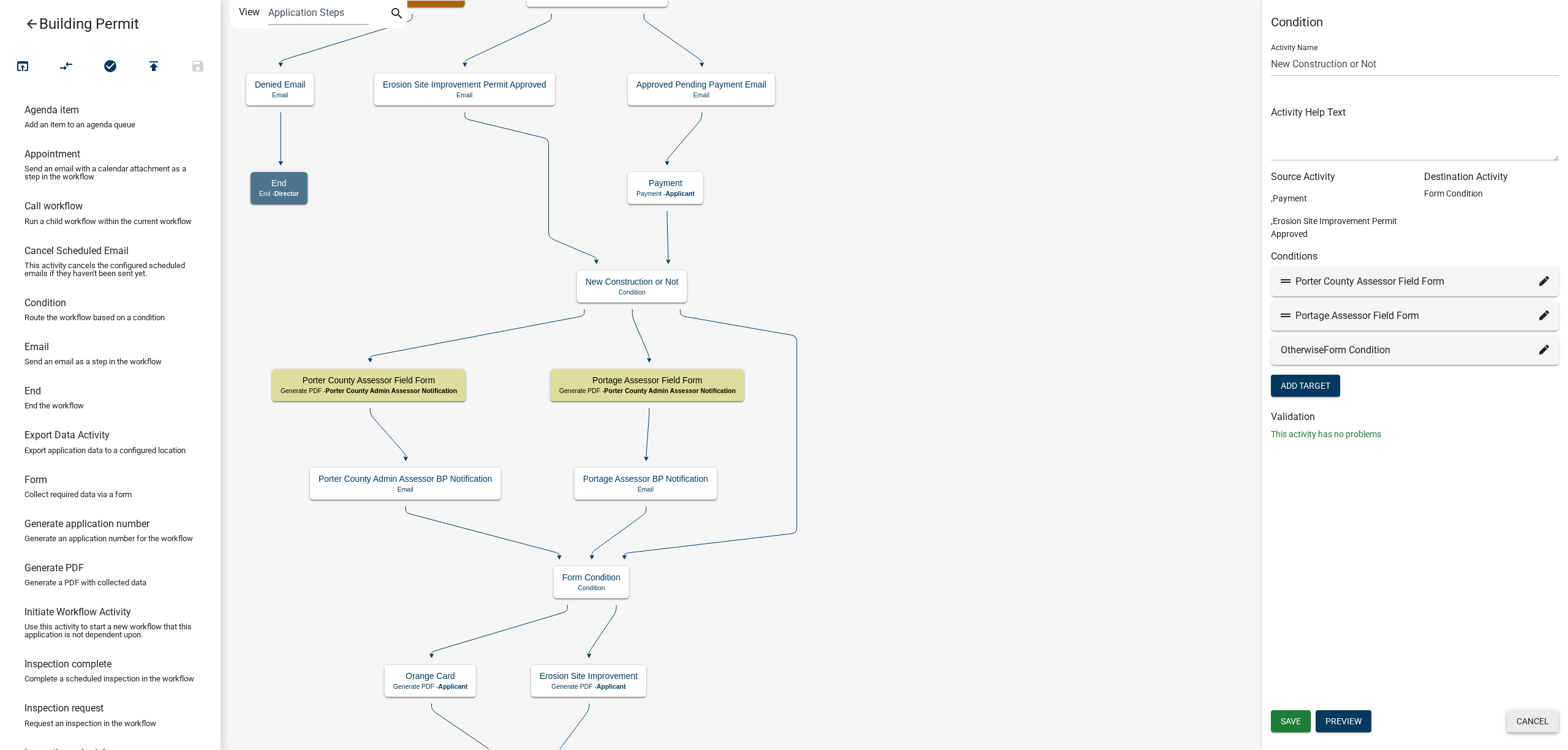
click at [1515, 718] on button "Cancel" at bounding box center [1532, 721] width 52 height 22
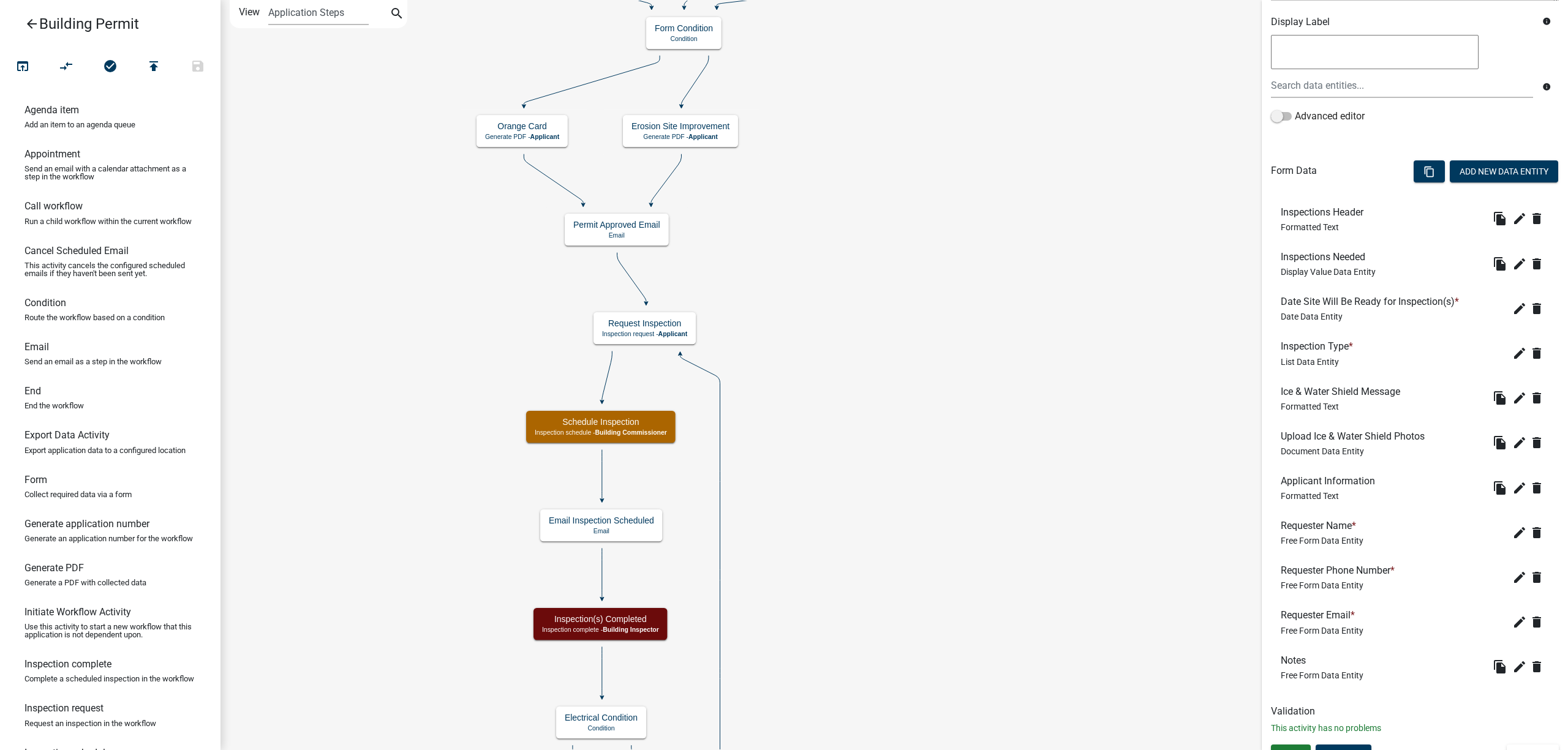
scroll to position [231, 0]
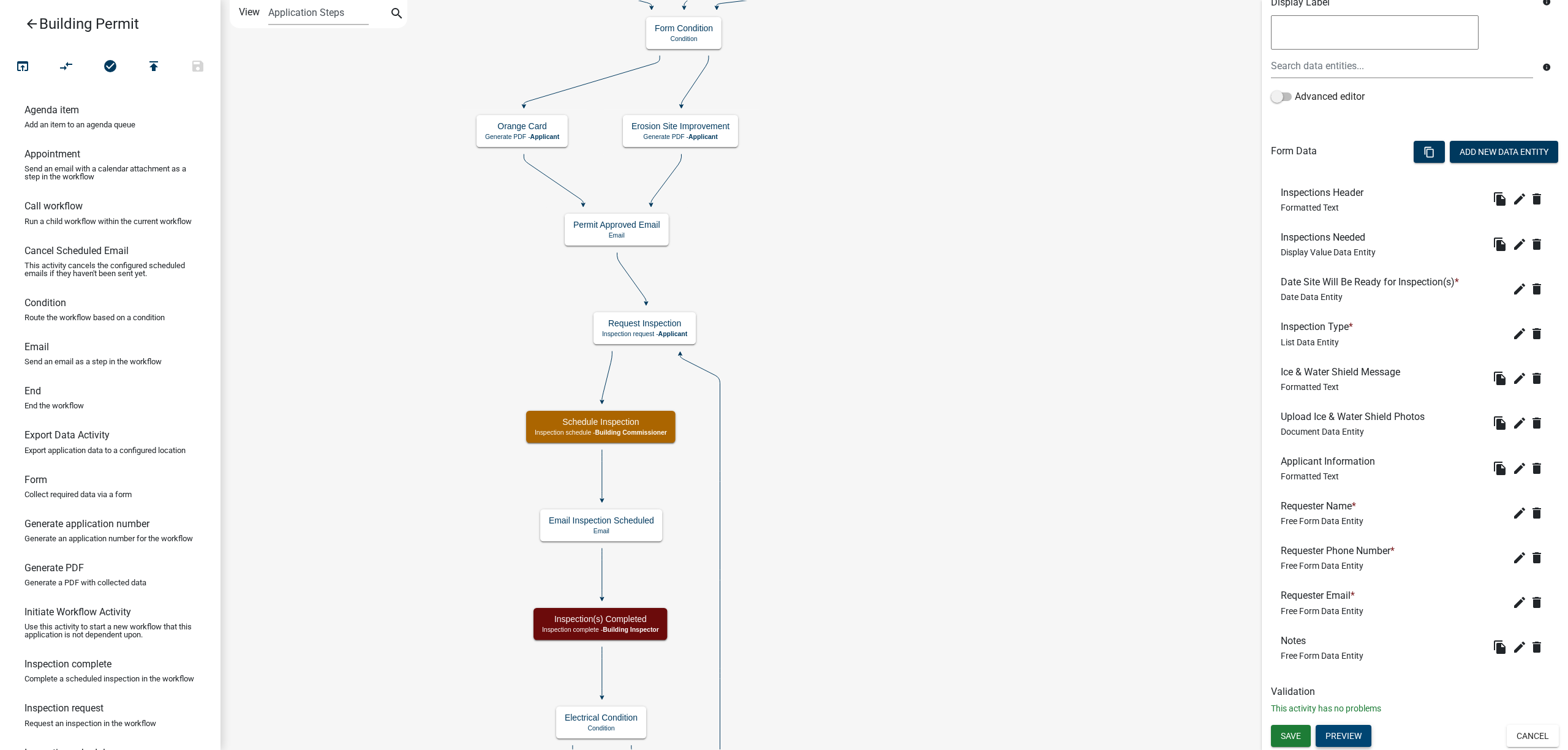
click at [1344, 739] on button "Preview" at bounding box center [1343, 736] width 56 height 22
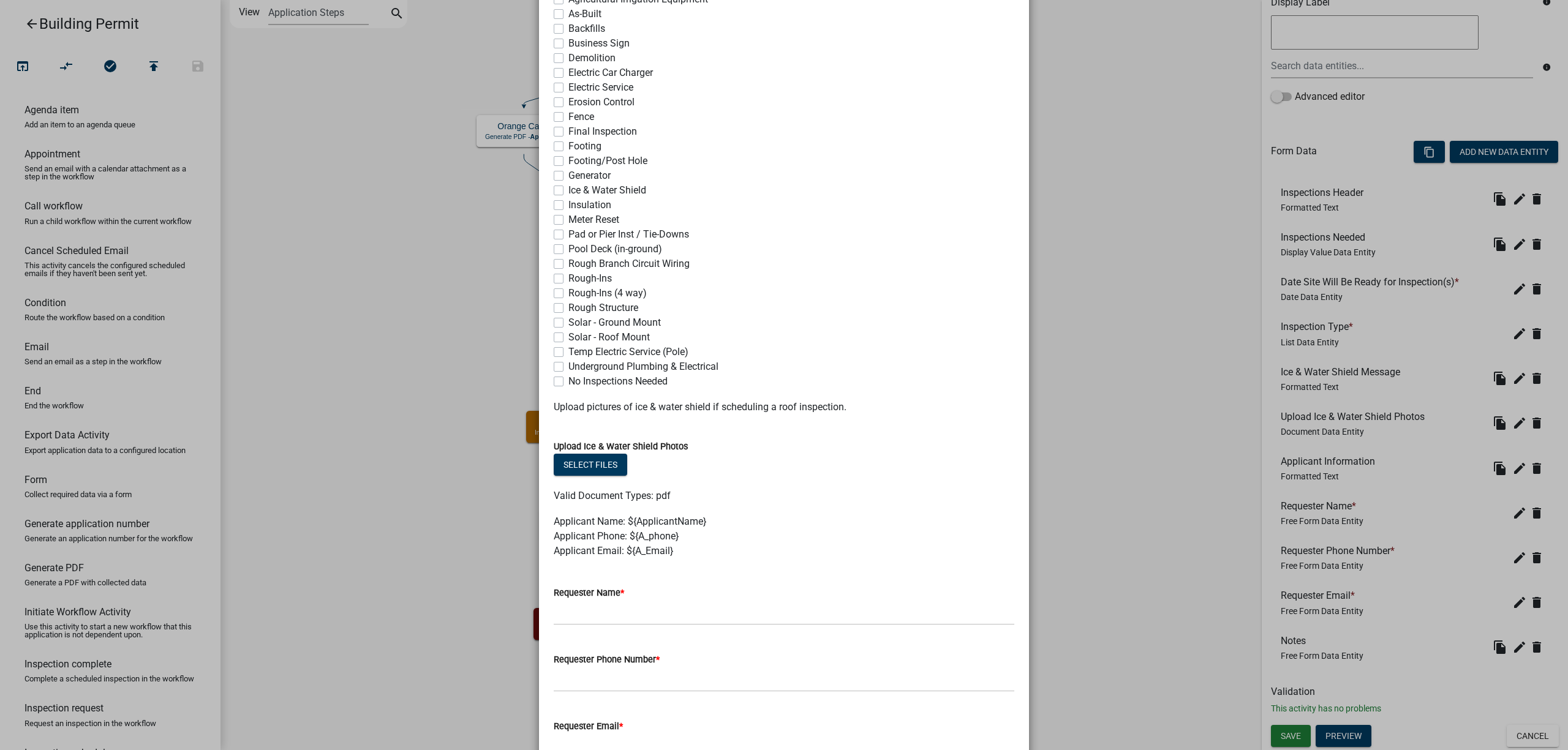
scroll to position [467, 0]
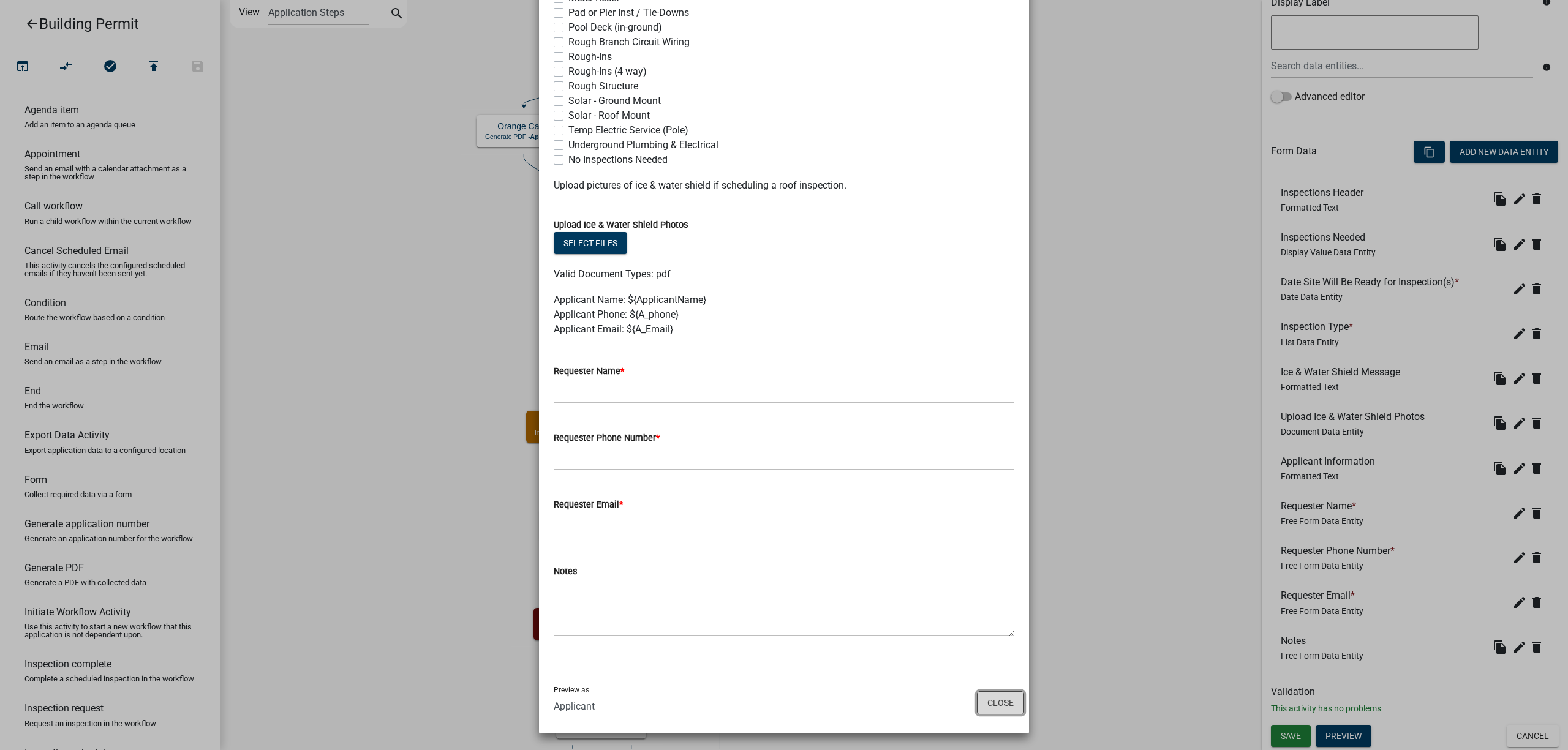
click at [993, 708] on button "Close" at bounding box center [1001, 703] width 47 height 23
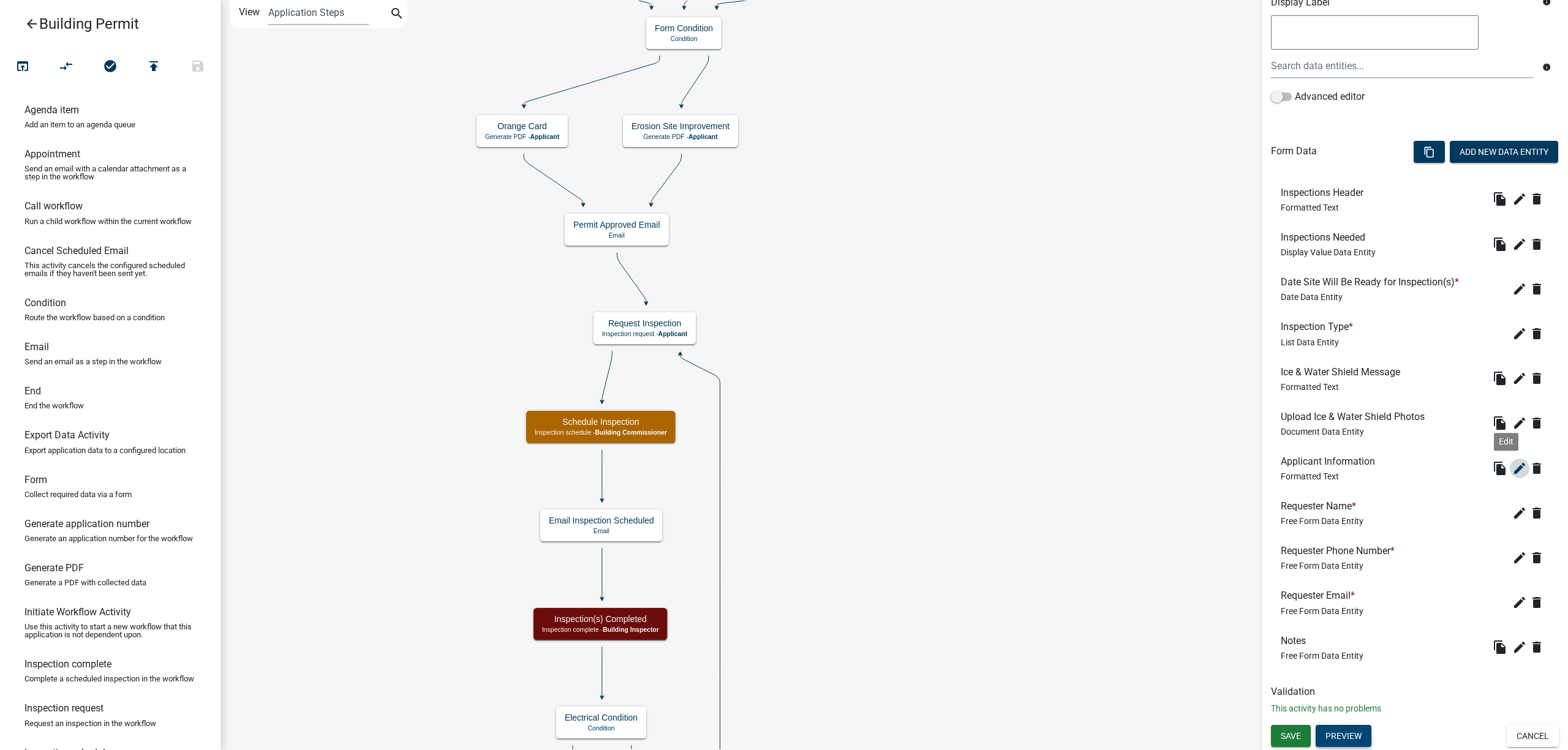
click at [1512, 471] on icon "edit" at bounding box center [1519, 468] width 14 height 14
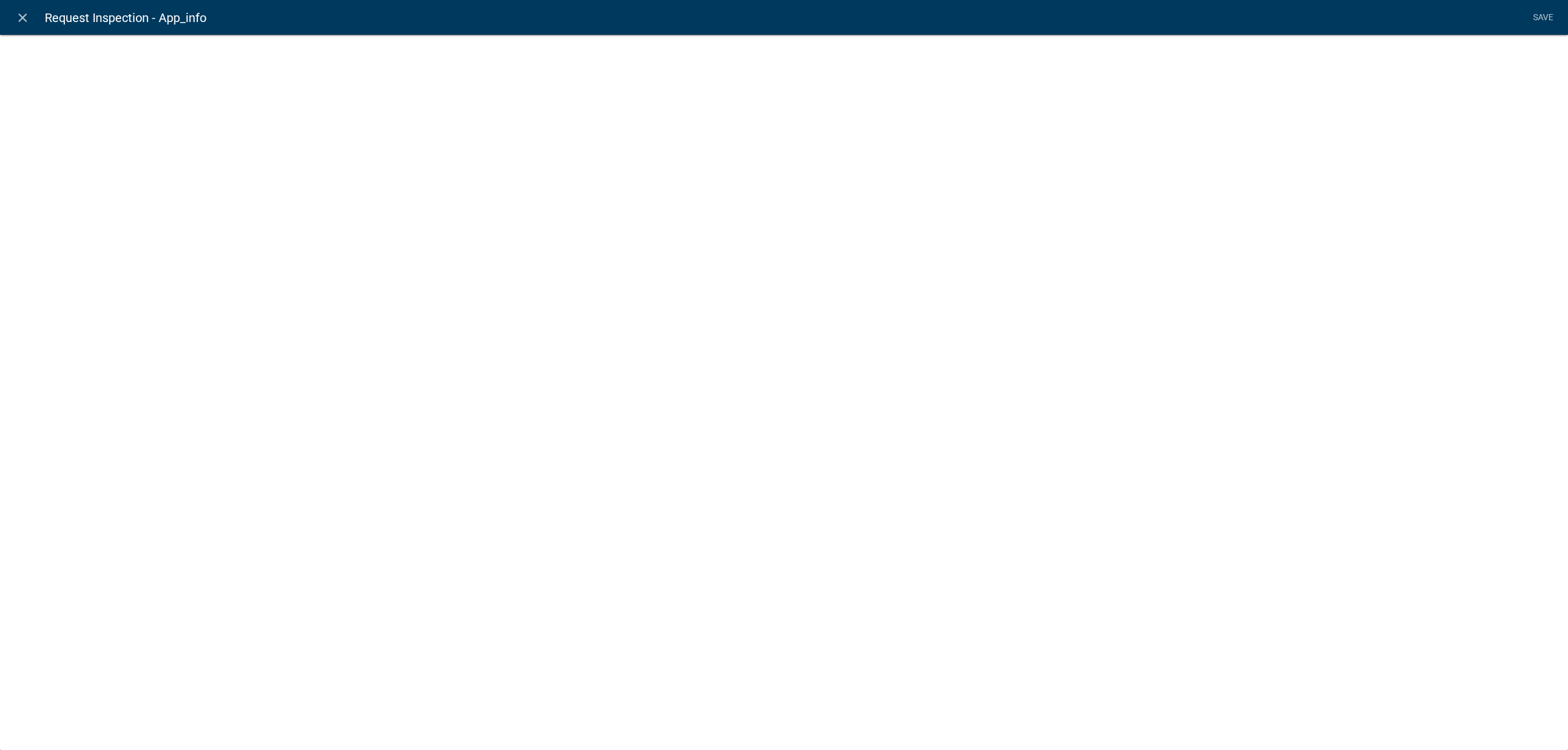
select select "rich-text"
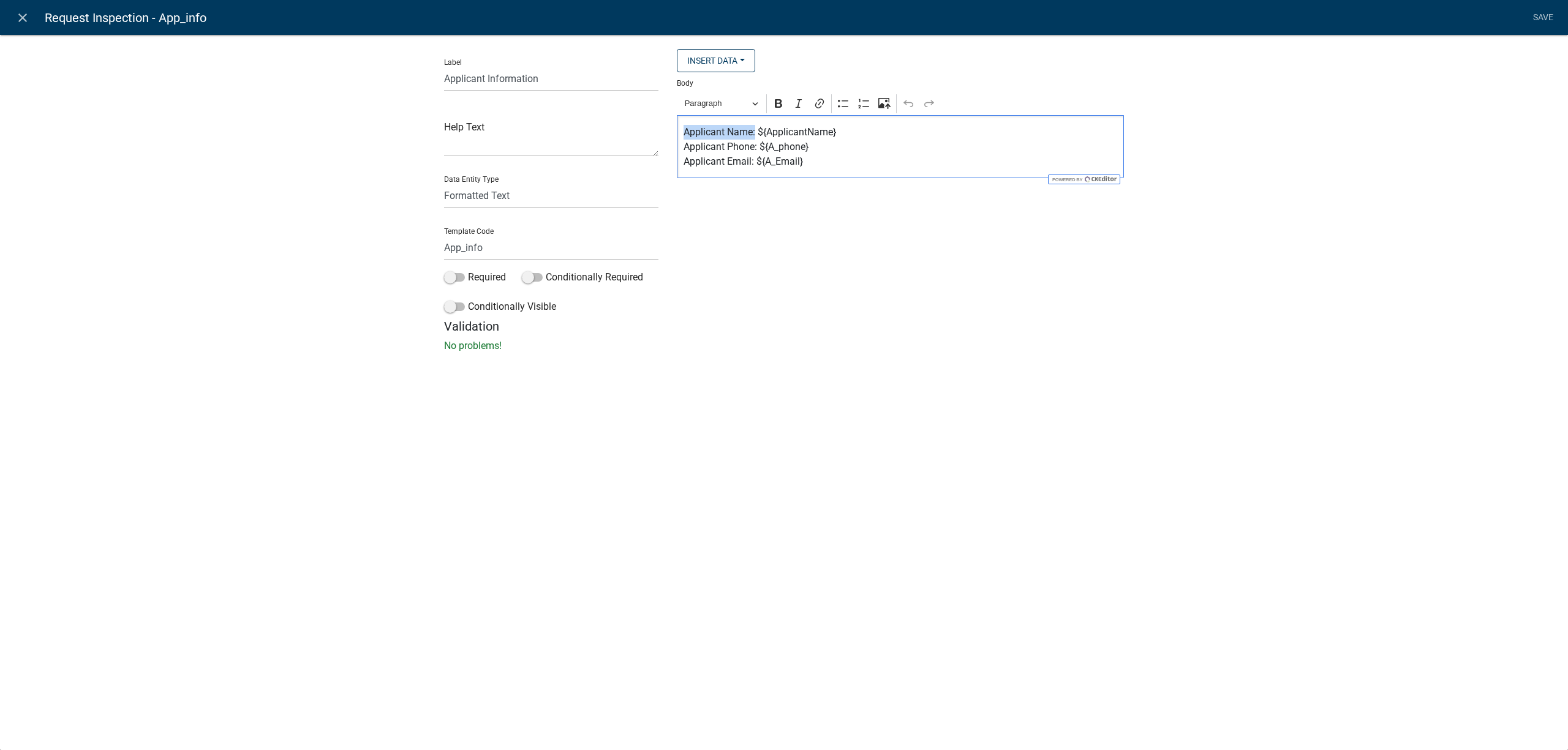
drag, startPoint x: 755, startPoint y: 135, endPoint x: 681, endPoint y: 131, distance: 74.1
click at [681, 131] on div "Applicant Name: ${ApplicantName} Applicant Phone: ${A_phone} Applicant Email: $…" at bounding box center [900, 146] width 447 height 63
click at [777, 106] on icon "Editor toolbar" at bounding box center [778, 103] width 7 height 9
drag, startPoint x: 757, startPoint y: 148, endPoint x: 683, endPoint y: 147, distance: 74.0
click at [683, 147] on p "Applicant Name: ${ApplicantName} Applicant Phone: ${A_phone} Applicant Email: $…" at bounding box center [900, 146] width 434 height 44
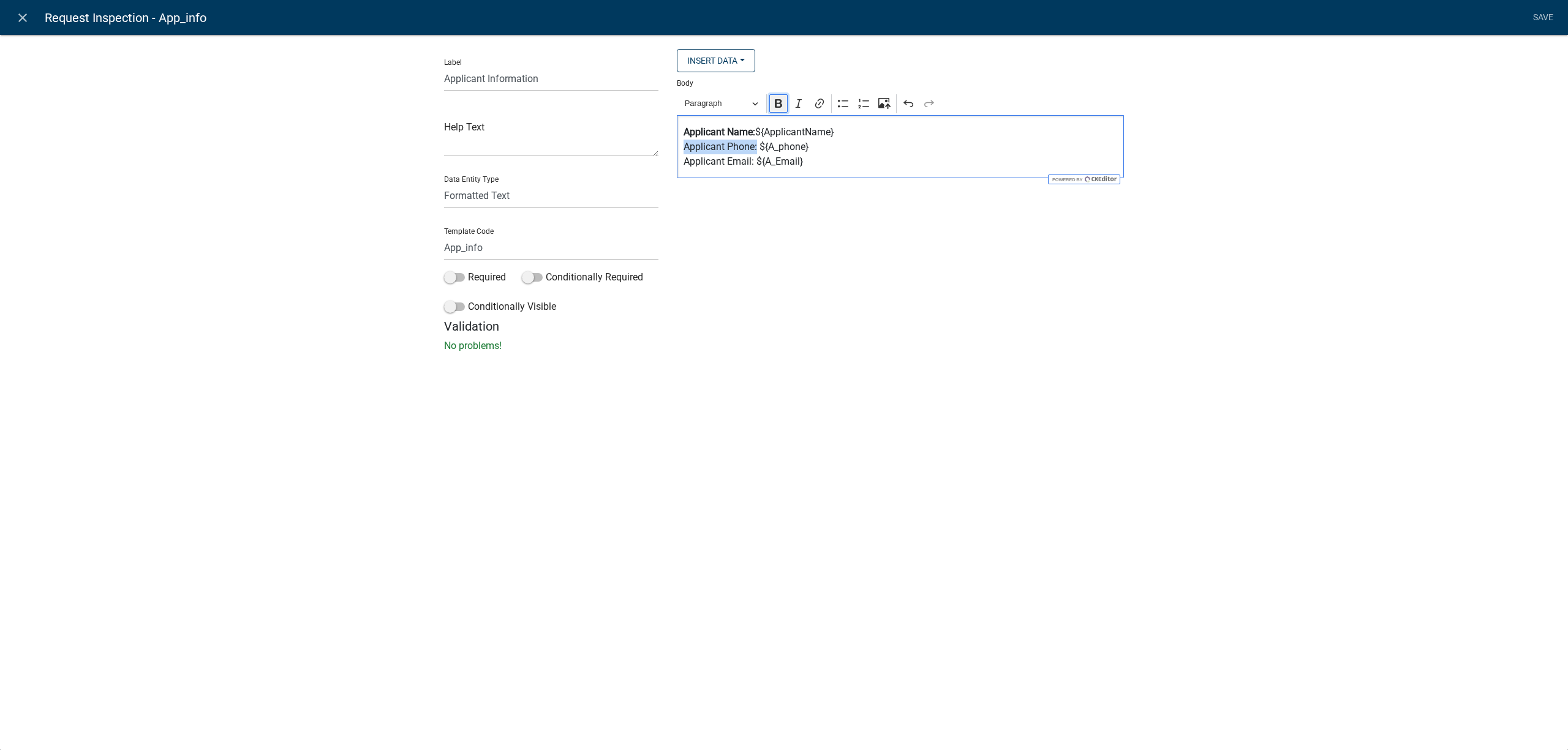
click at [779, 106] on icon "Editor toolbar" at bounding box center [778, 103] width 12 height 12
drag, startPoint x: 752, startPoint y: 167, endPoint x: 675, endPoint y: 159, distance: 77.4
click at [675, 159] on div "Insert Data Applicant Email Applicant Phone Number Does the structure require a…" at bounding box center [900, 184] width 465 height 270
click at [777, 103] on icon "Editor toolbar" at bounding box center [778, 103] width 7 height 9
click at [1529, 16] on link "Save" at bounding box center [1542, 18] width 31 height 23
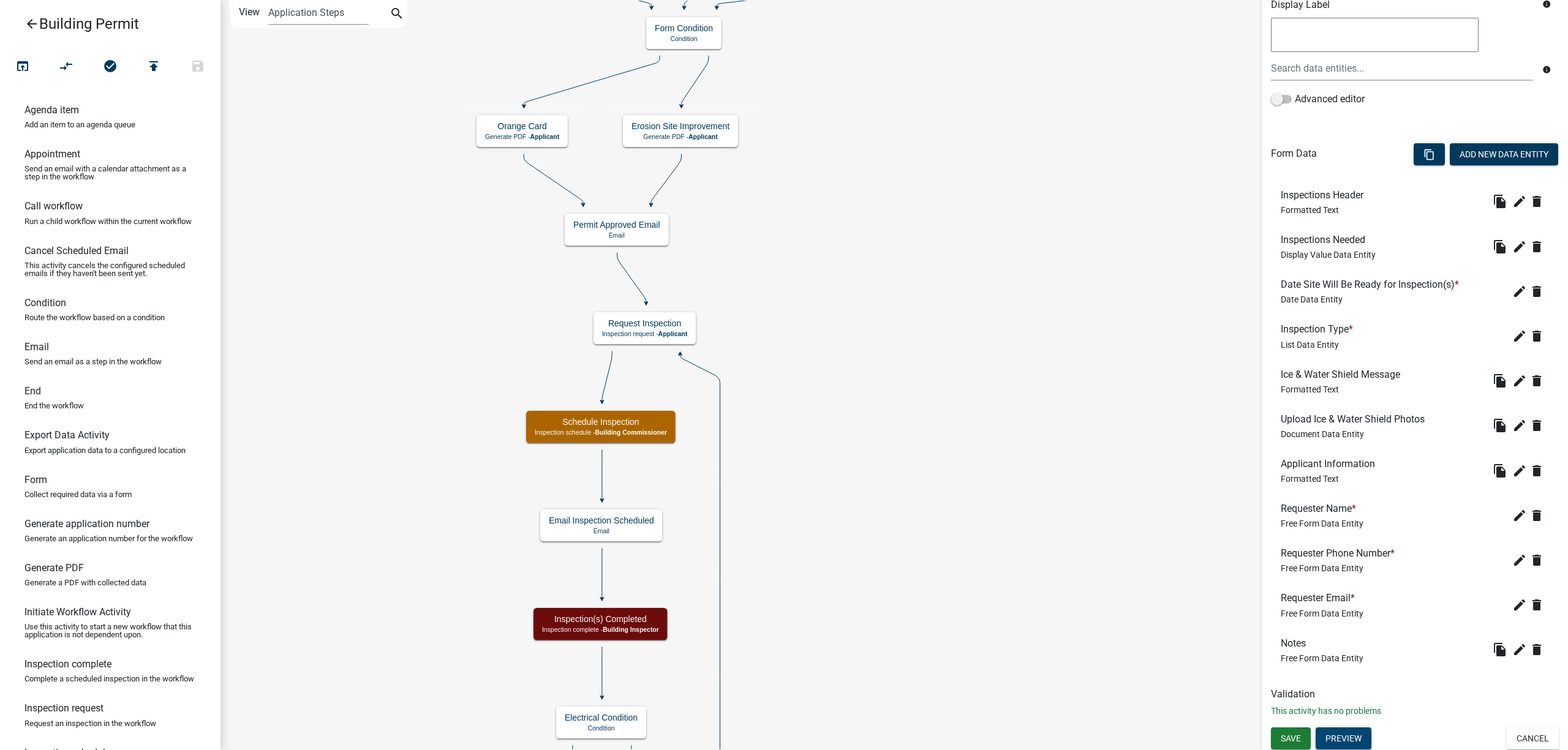
scroll to position [231, 0]
click at [1292, 731] on span "Save" at bounding box center [1291, 736] width 20 height 10
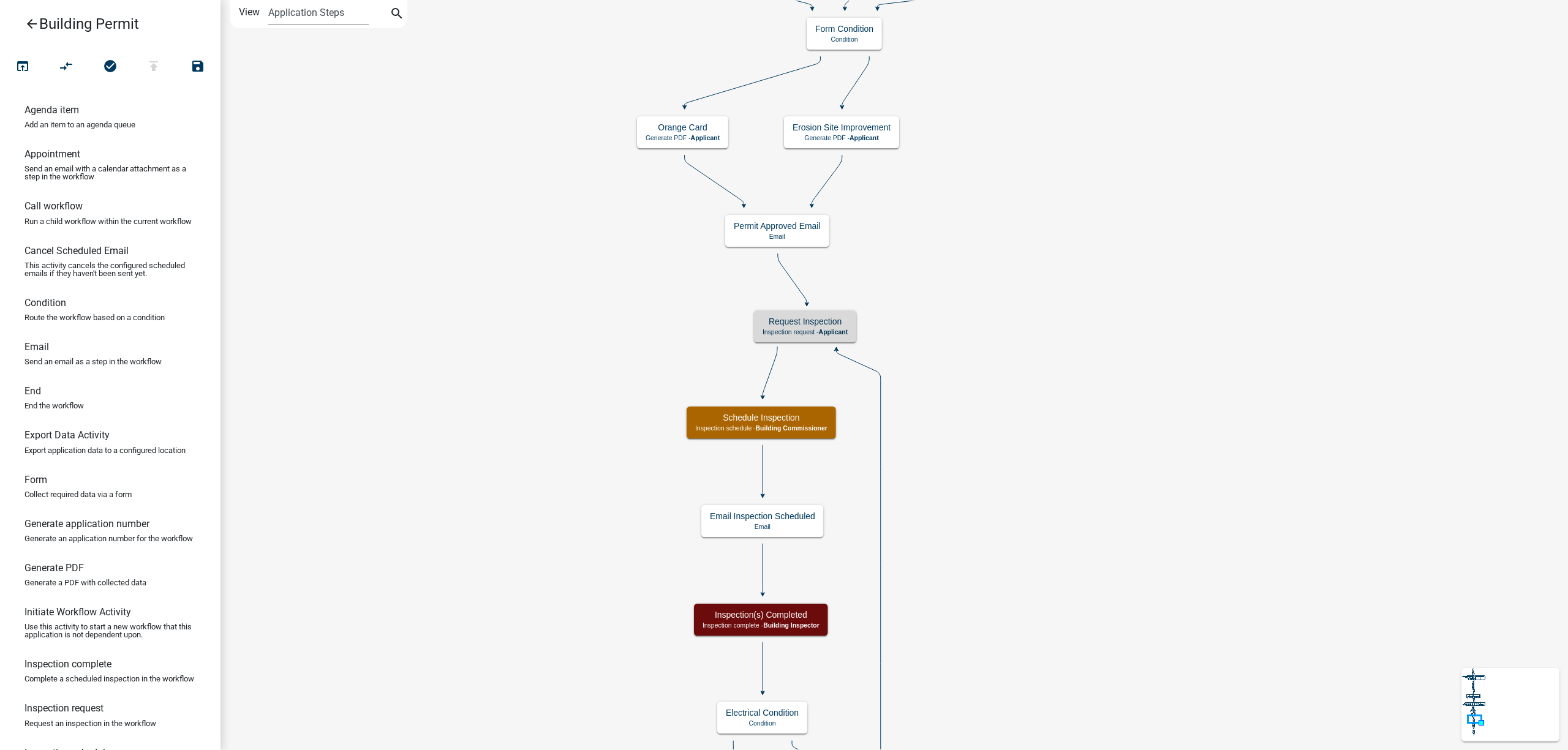
scroll to position [0, 0]
click at [149, 74] on icon "publish" at bounding box center [154, 67] width 14 height 17
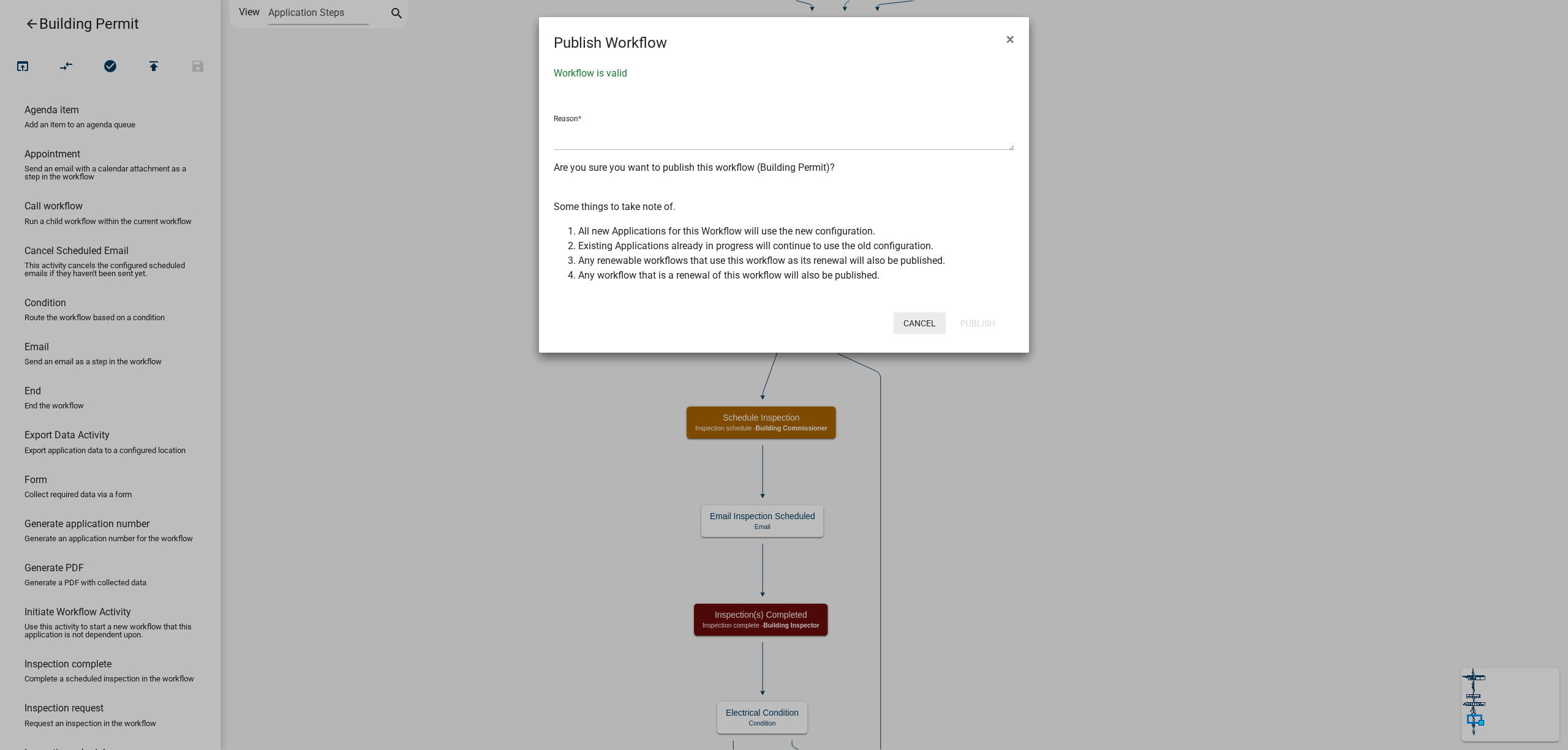
click at [918, 319] on button "Cancel" at bounding box center [920, 323] width 52 height 22
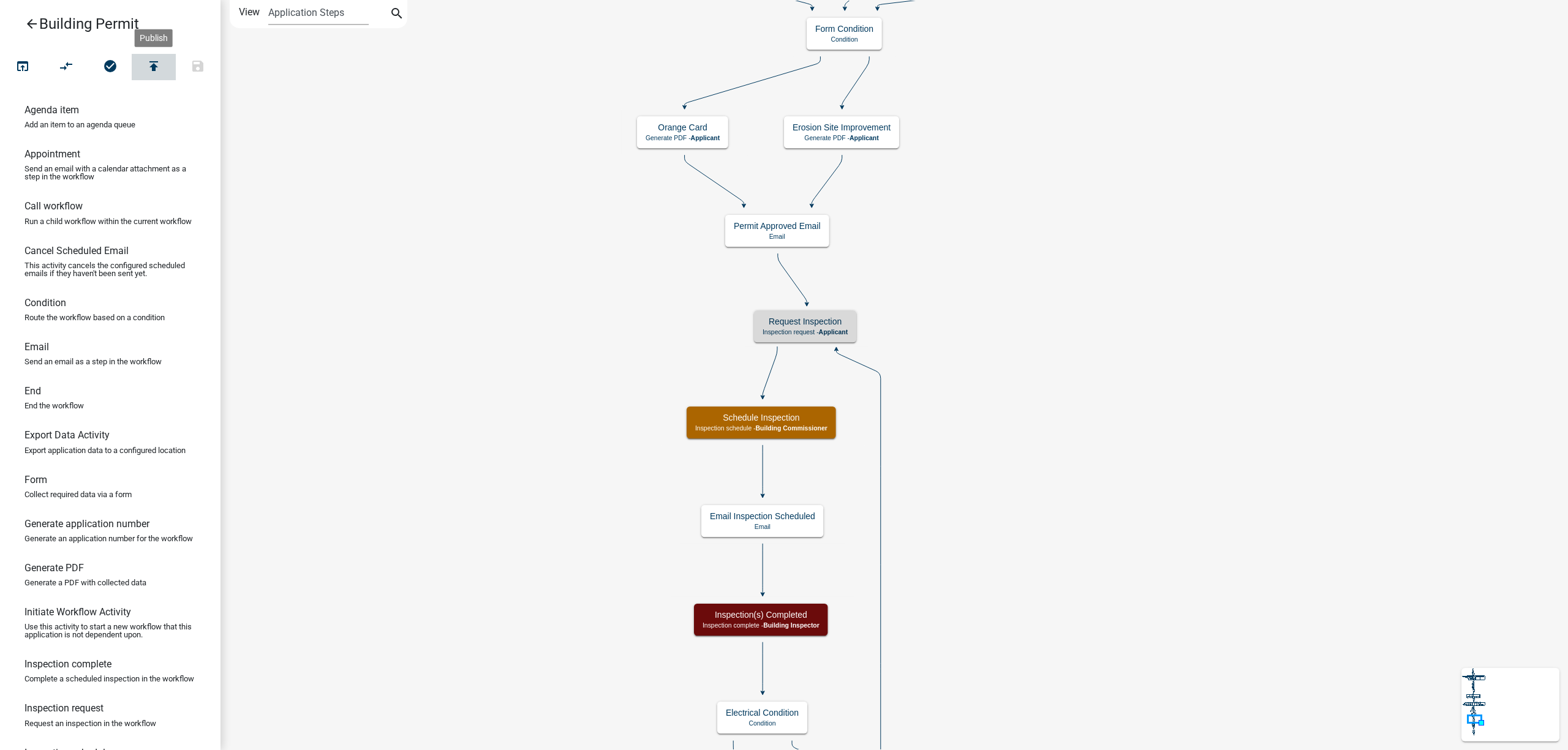
click at [156, 64] on icon "publish" at bounding box center [154, 67] width 14 height 17
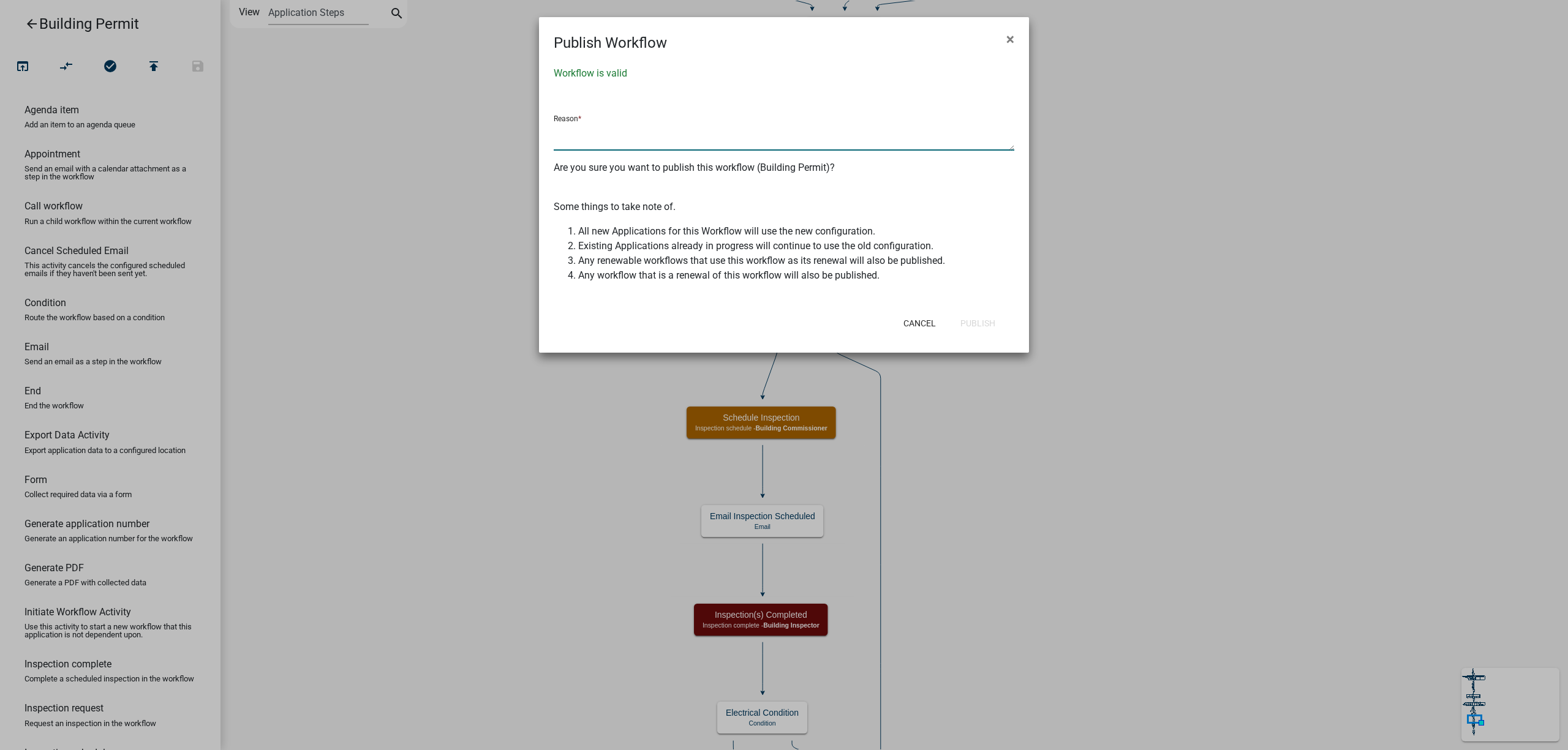
click at [589, 139] on textarea at bounding box center [783, 136] width 460 height 28
type textarea "Updated solar panel review"
click at [990, 319] on button "Publish" at bounding box center [978, 323] width 55 height 22
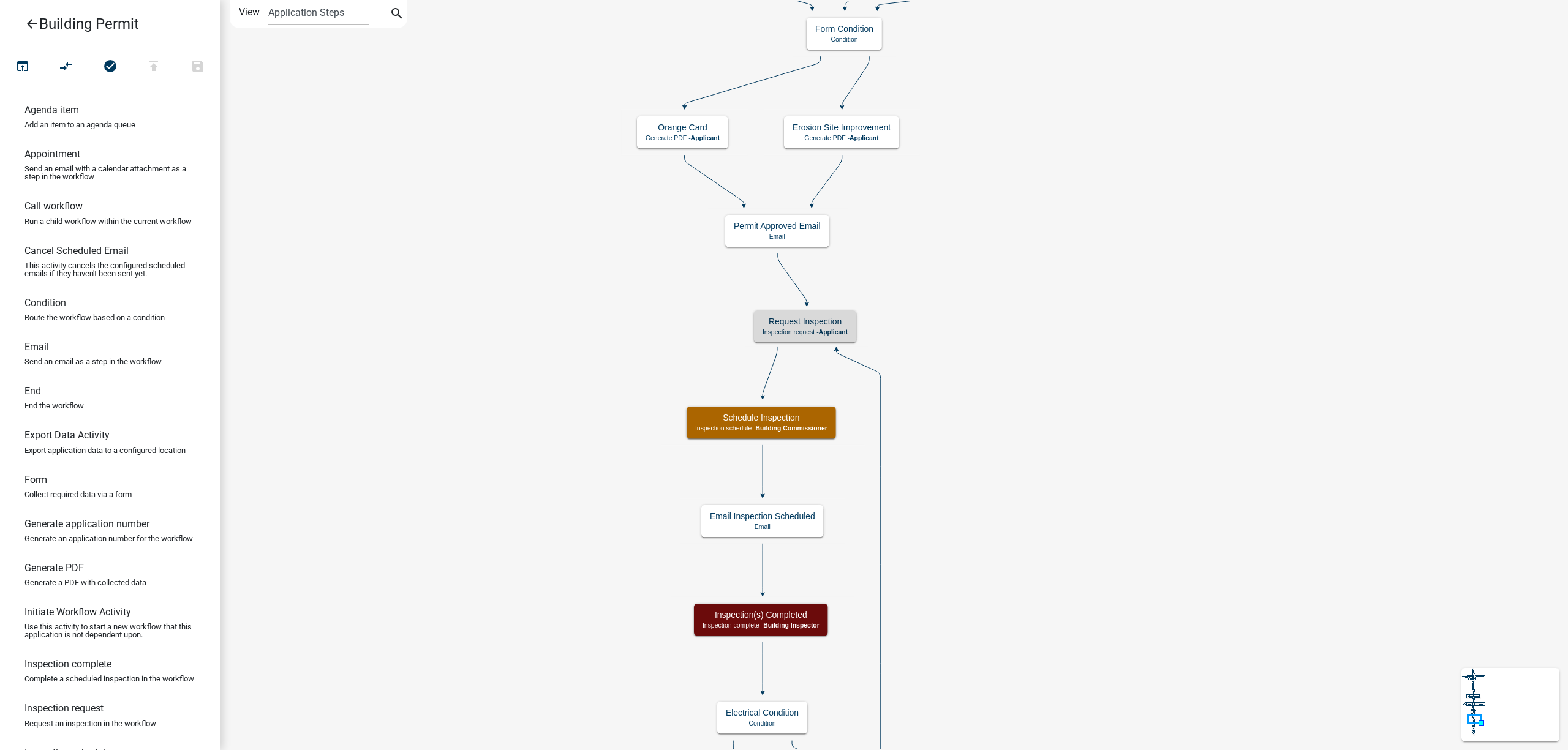
click at [27, 22] on icon "arrow_back" at bounding box center [32, 25] width 14 height 17
